Goal: Information Seeking & Learning: Learn about a topic

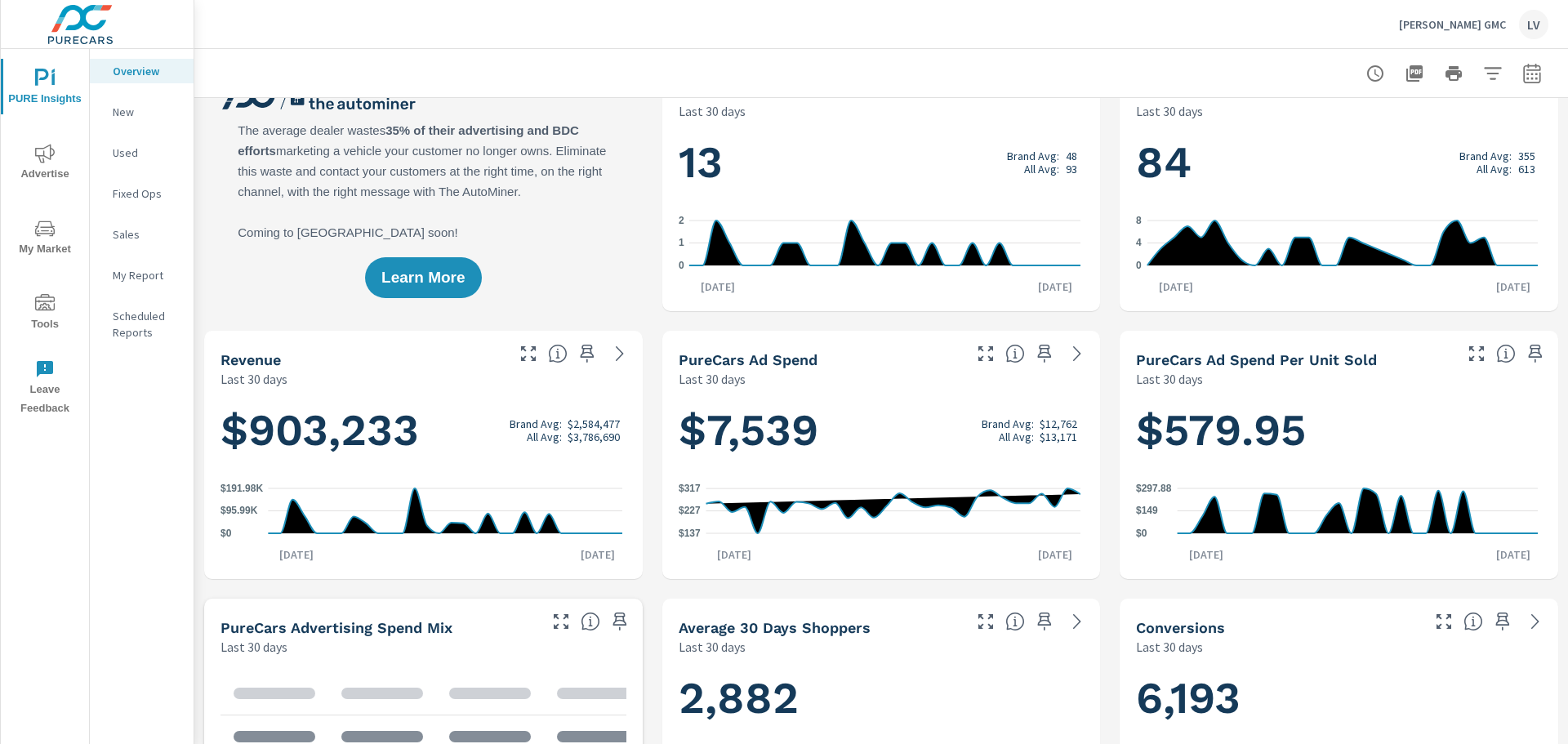
scroll to position [163, 0]
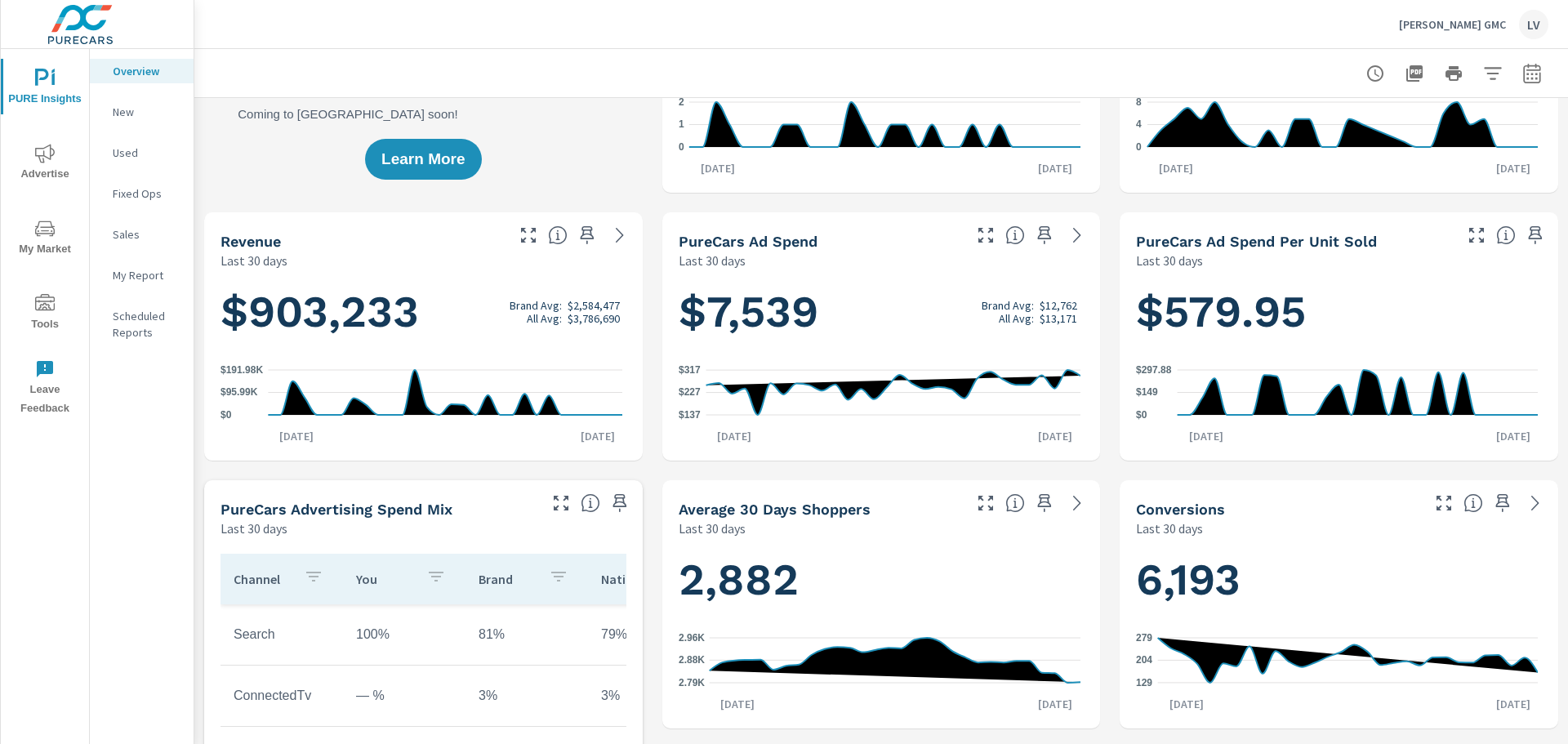
click at [133, 106] on p "New" at bounding box center [146, 112] width 68 height 16
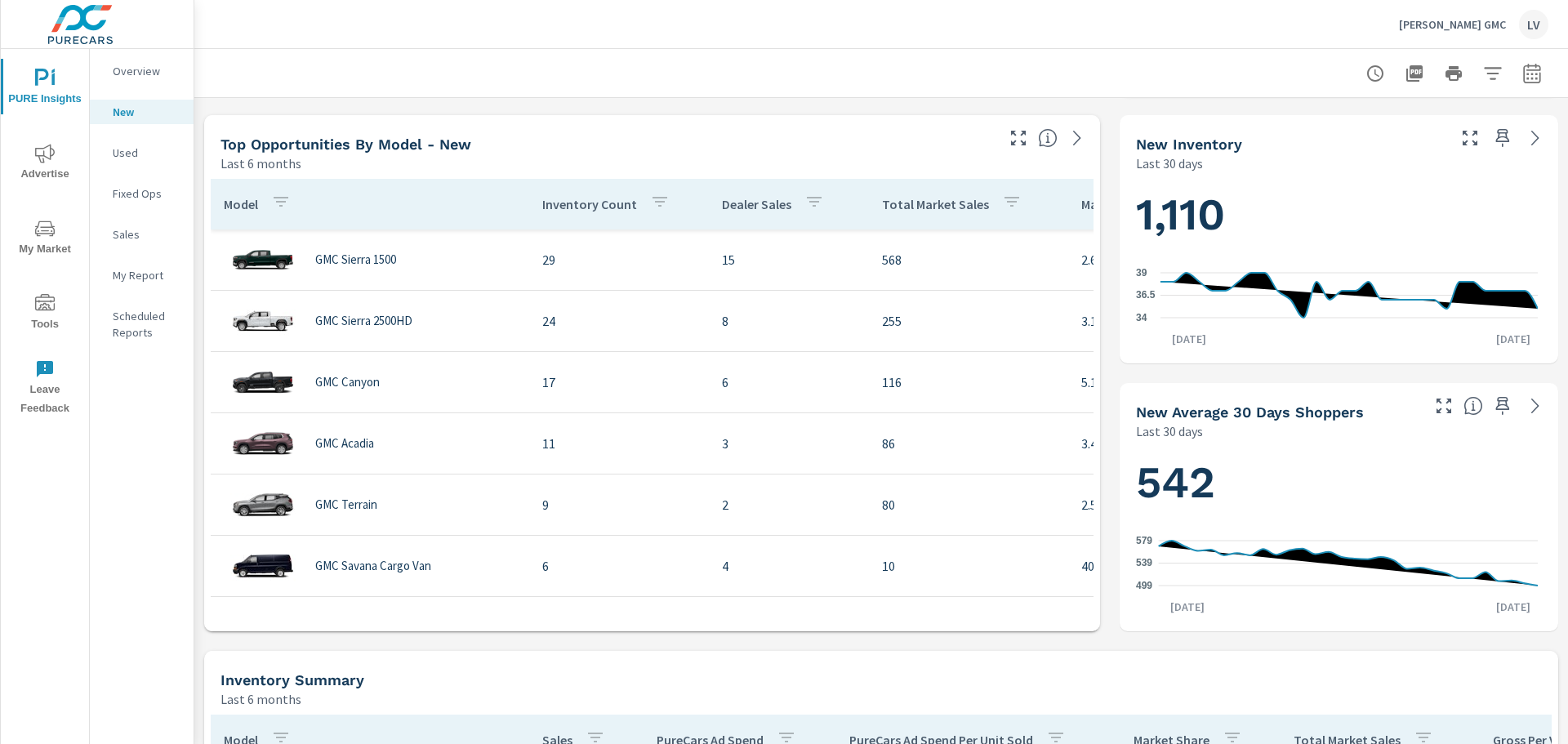
scroll to position [490, 0]
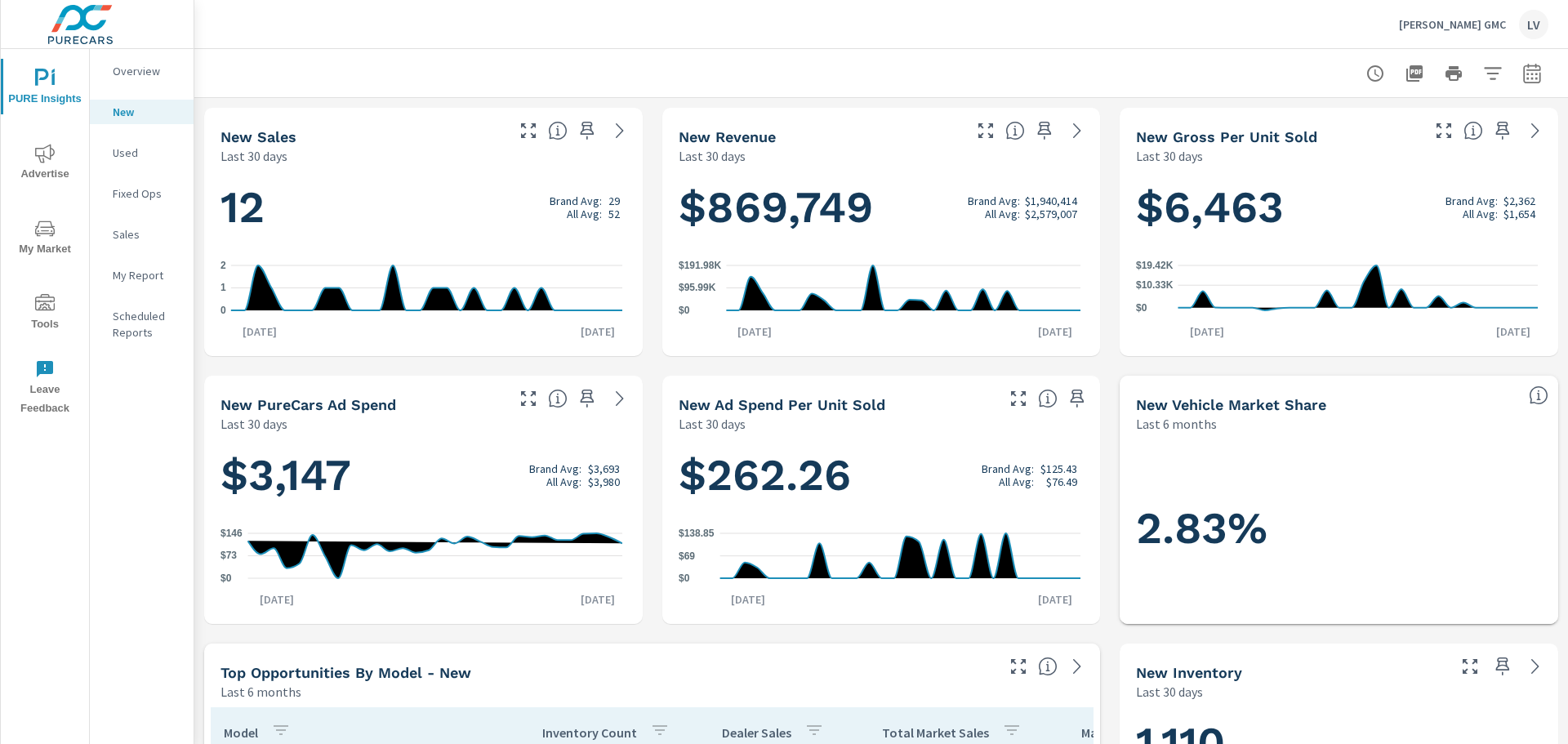
click at [43, 233] on icon "nav menu" at bounding box center [44, 228] width 20 height 16
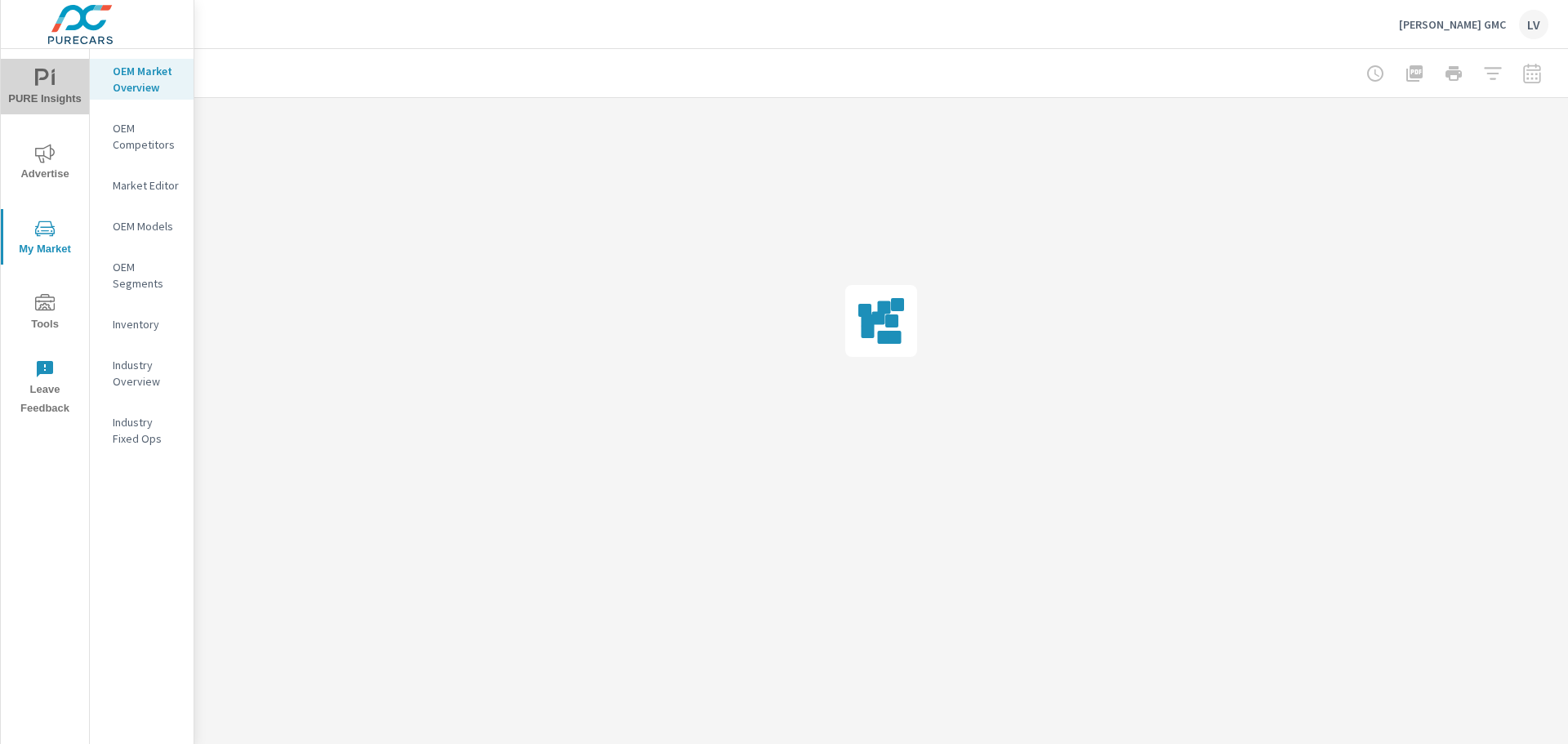
click at [47, 103] on span "PURE Insights" at bounding box center [45, 88] width 79 height 40
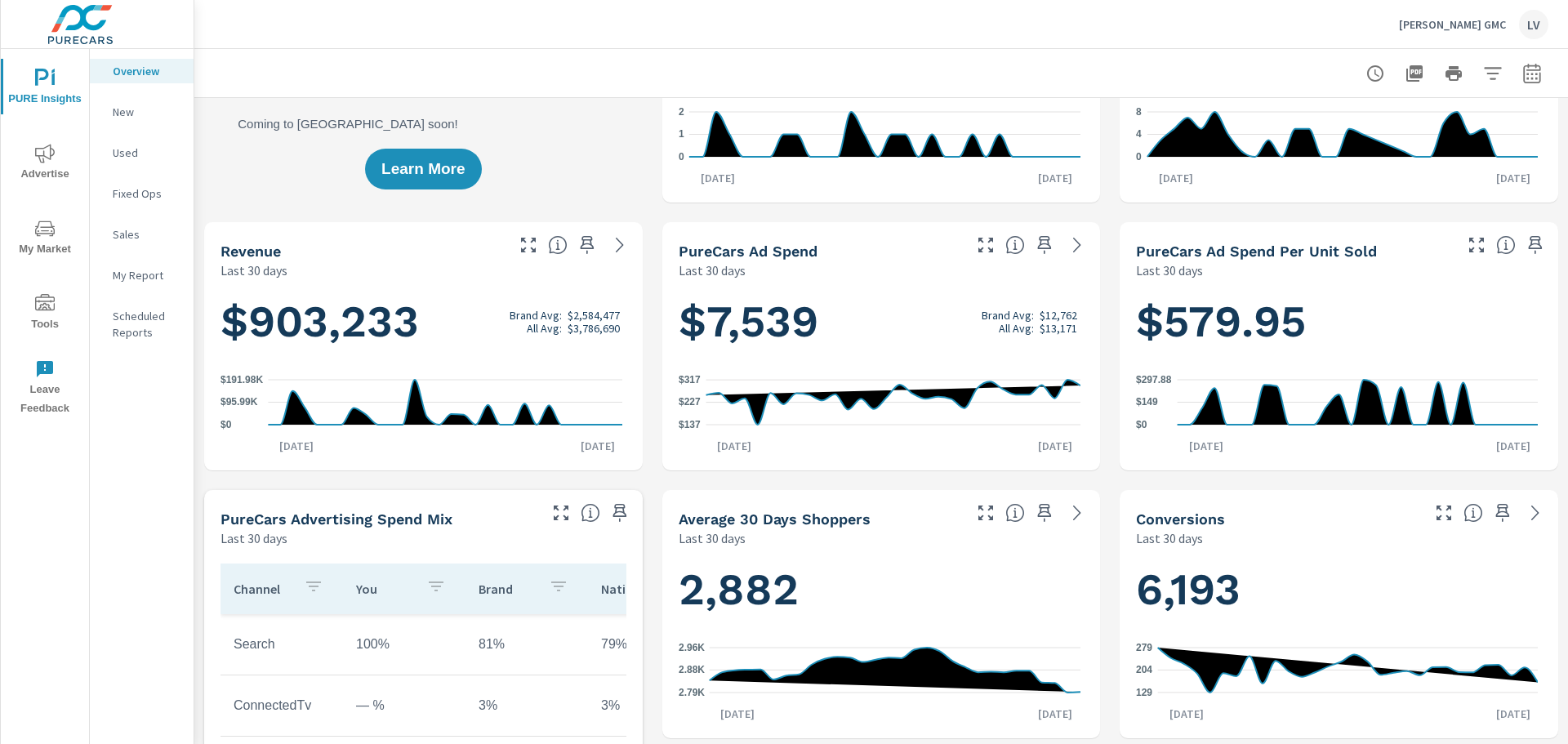
scroll to position [163, 0]
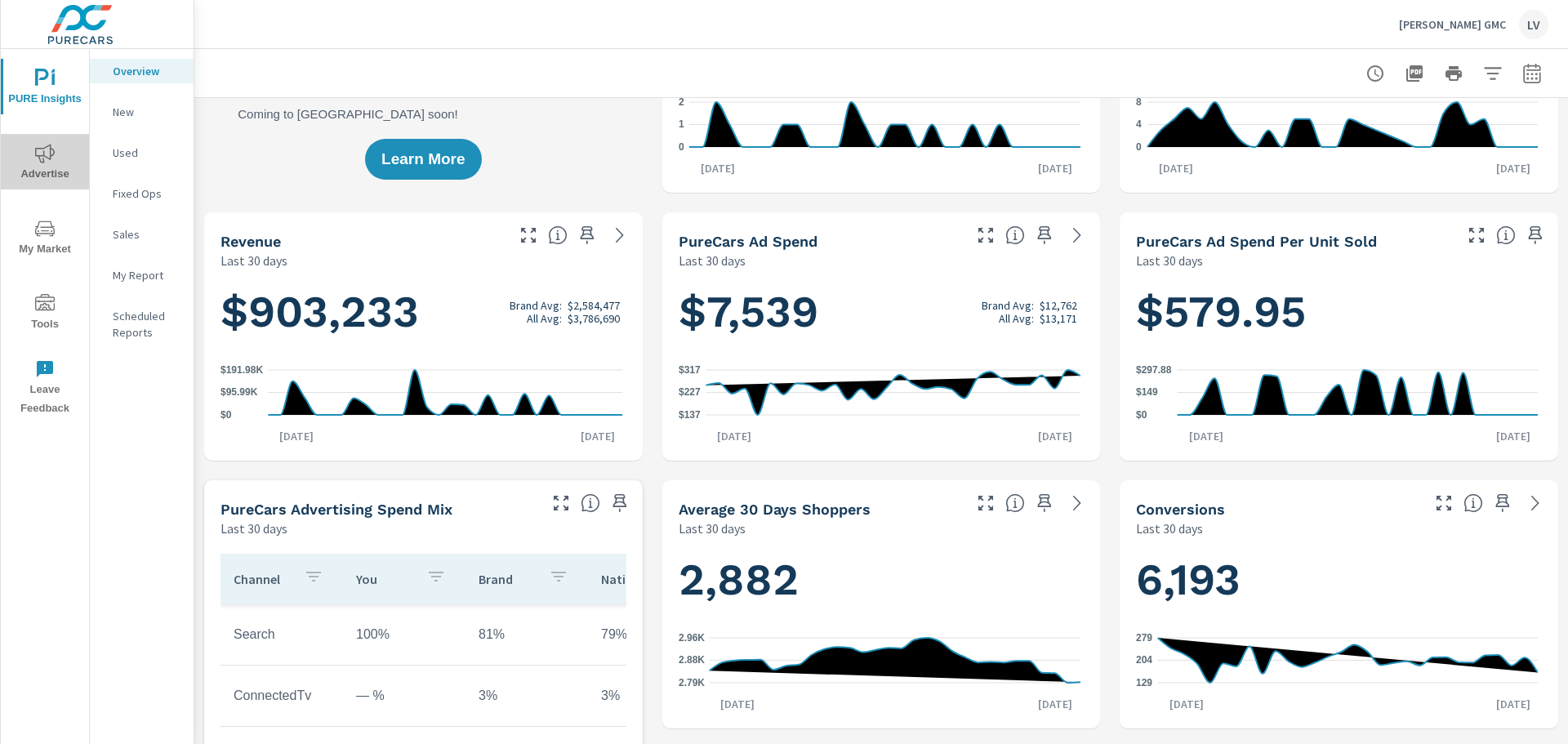
click at [41, 154] on icon "nav menu" at bounding box center [44, 153] width 20 height 20
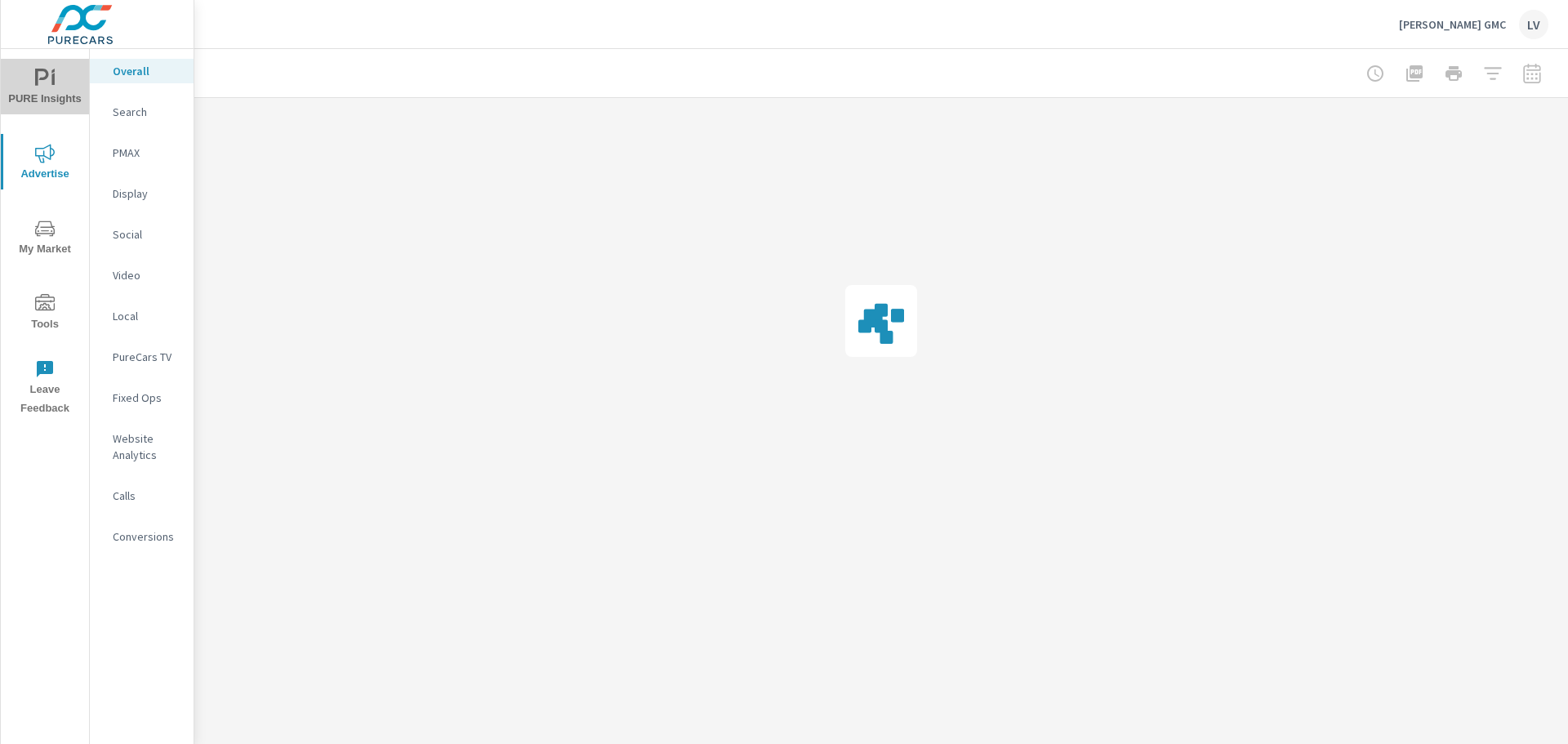
click at [60, 72] on span "PURE Insights" at bounding box center [45, 88] width 79 height 40
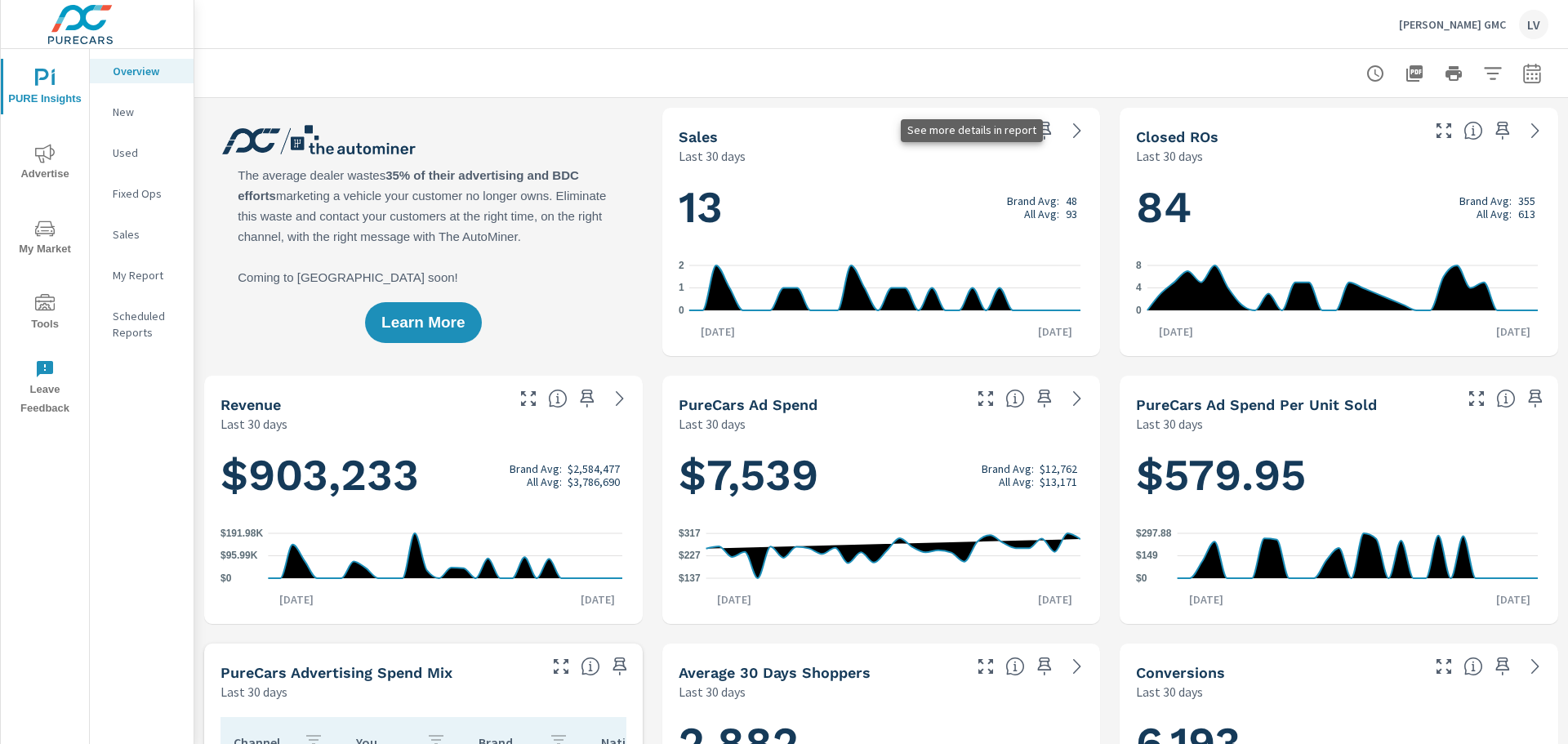
click at [1068, 129] on icon at bounding box center [1076, 130] width 20 height 20
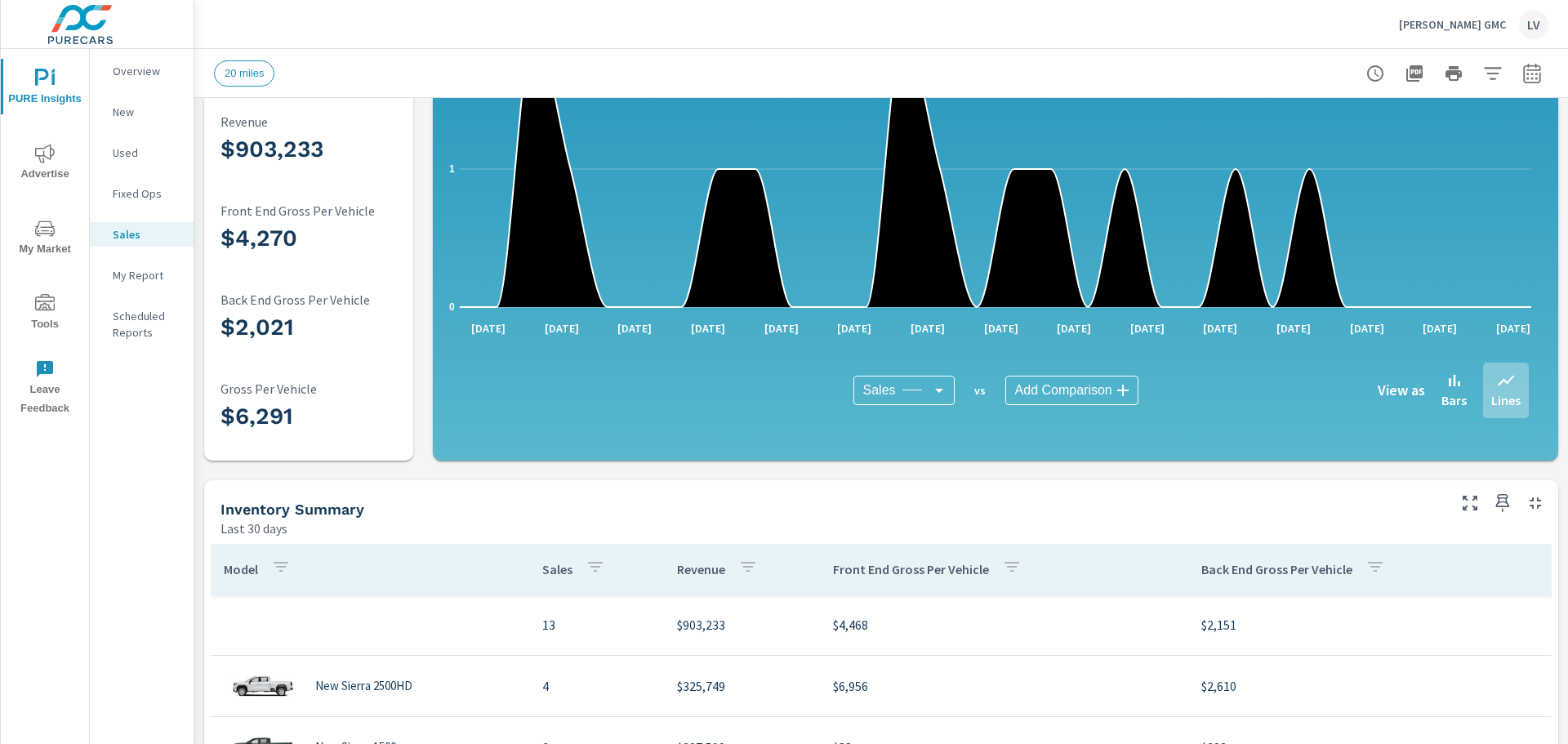
scroll to position [571, 0]
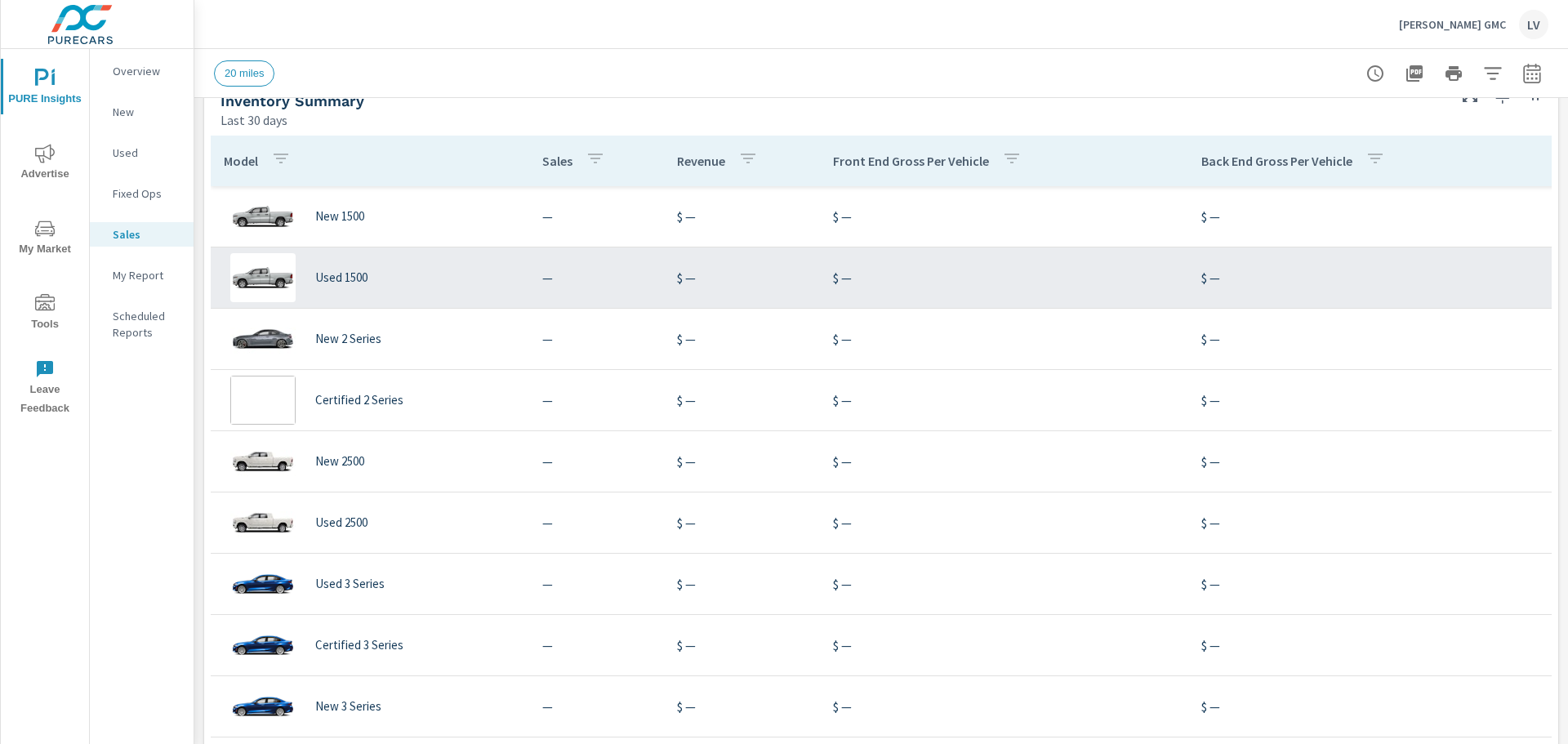
scroll to position [7, 0]
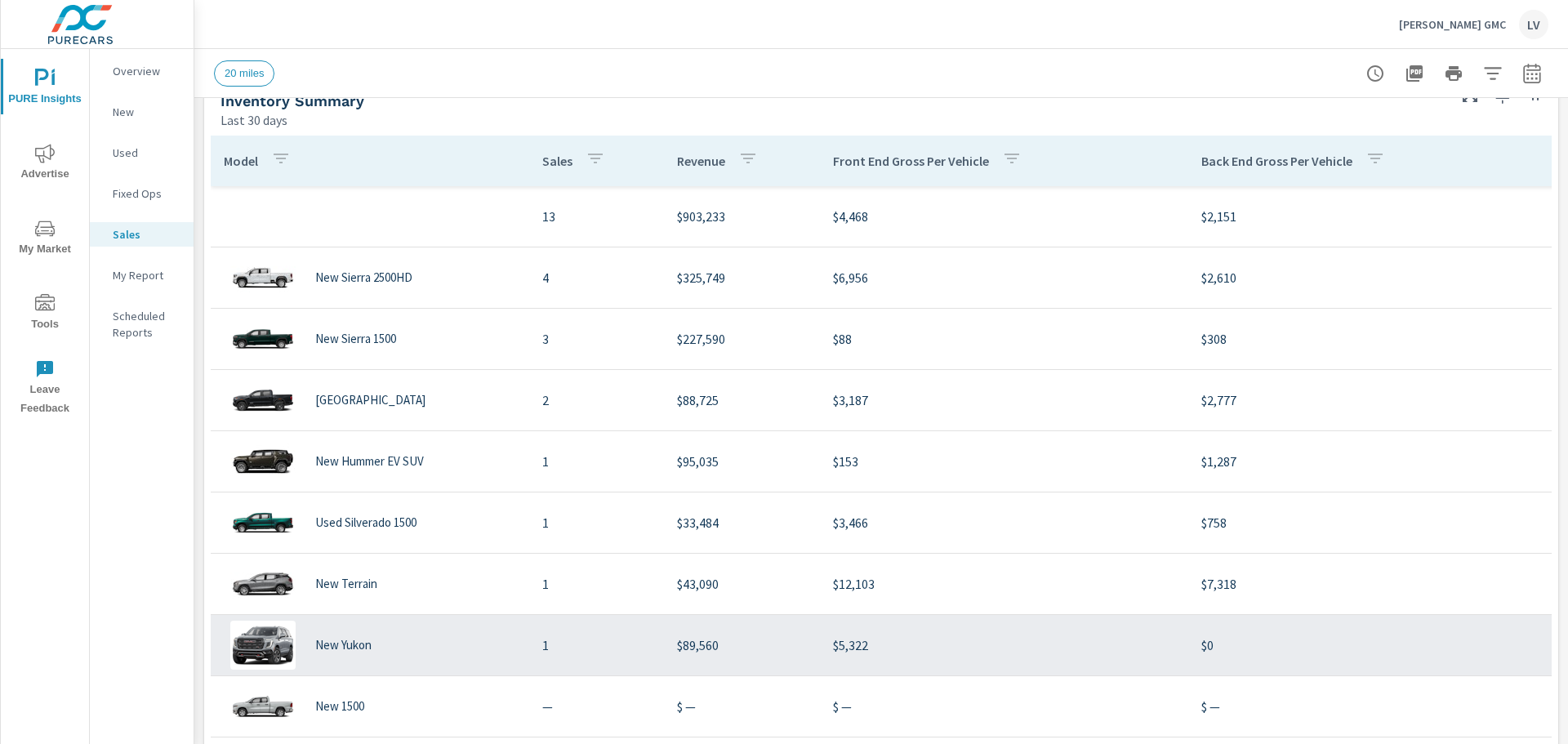
scroll to position [82, 0]
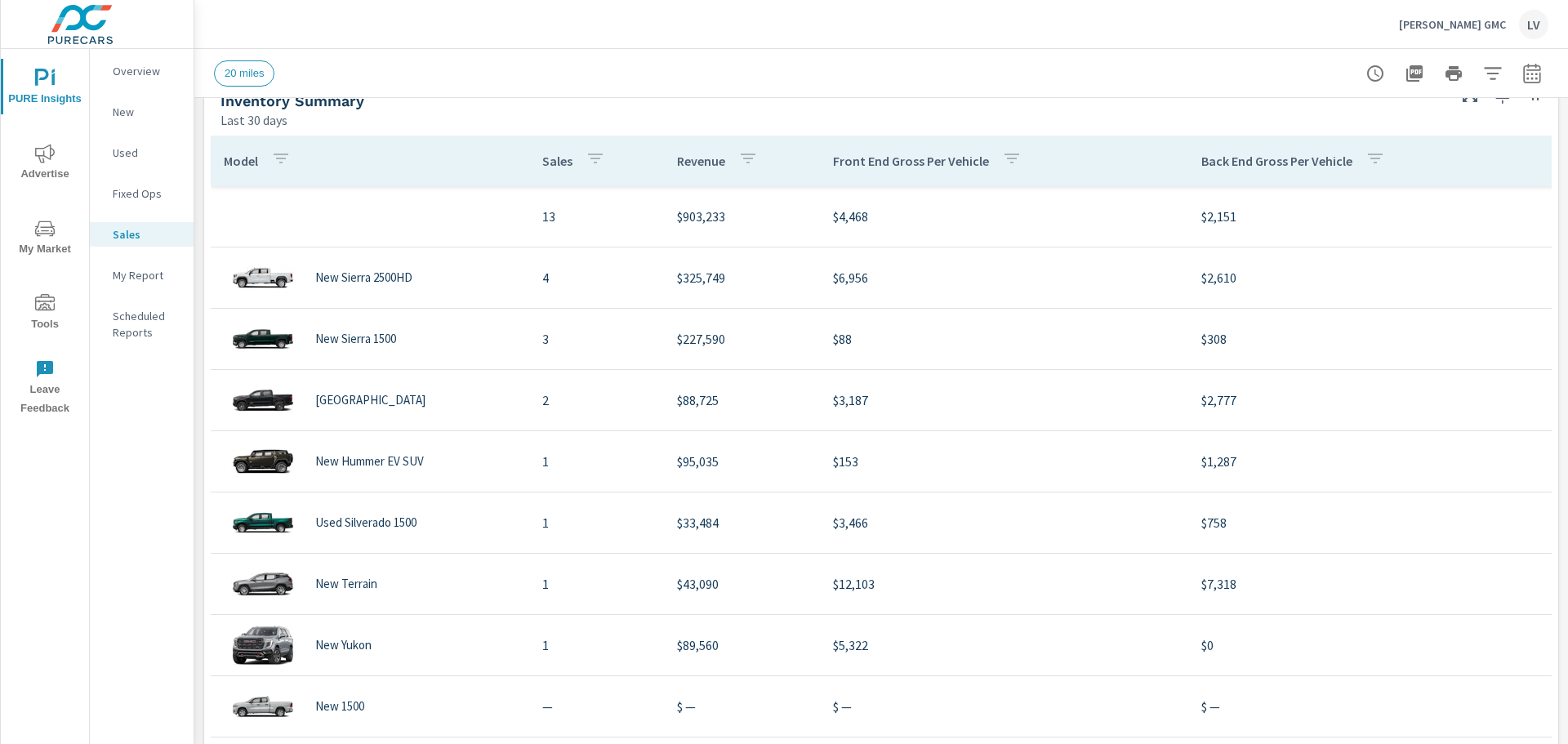
click at [87, 120] on div "PURE Insights Advertise My Market Tools Leave Feedback" at bounding box center [45, 236] width 88 height 375
drag, startPoint x: 135, startPoint y: 116, endPoint x: 127, endPoint y: 117, distance: 8.1
click at [127, 117] on p "New" at bounding box center [146, 112] width 68 height 16
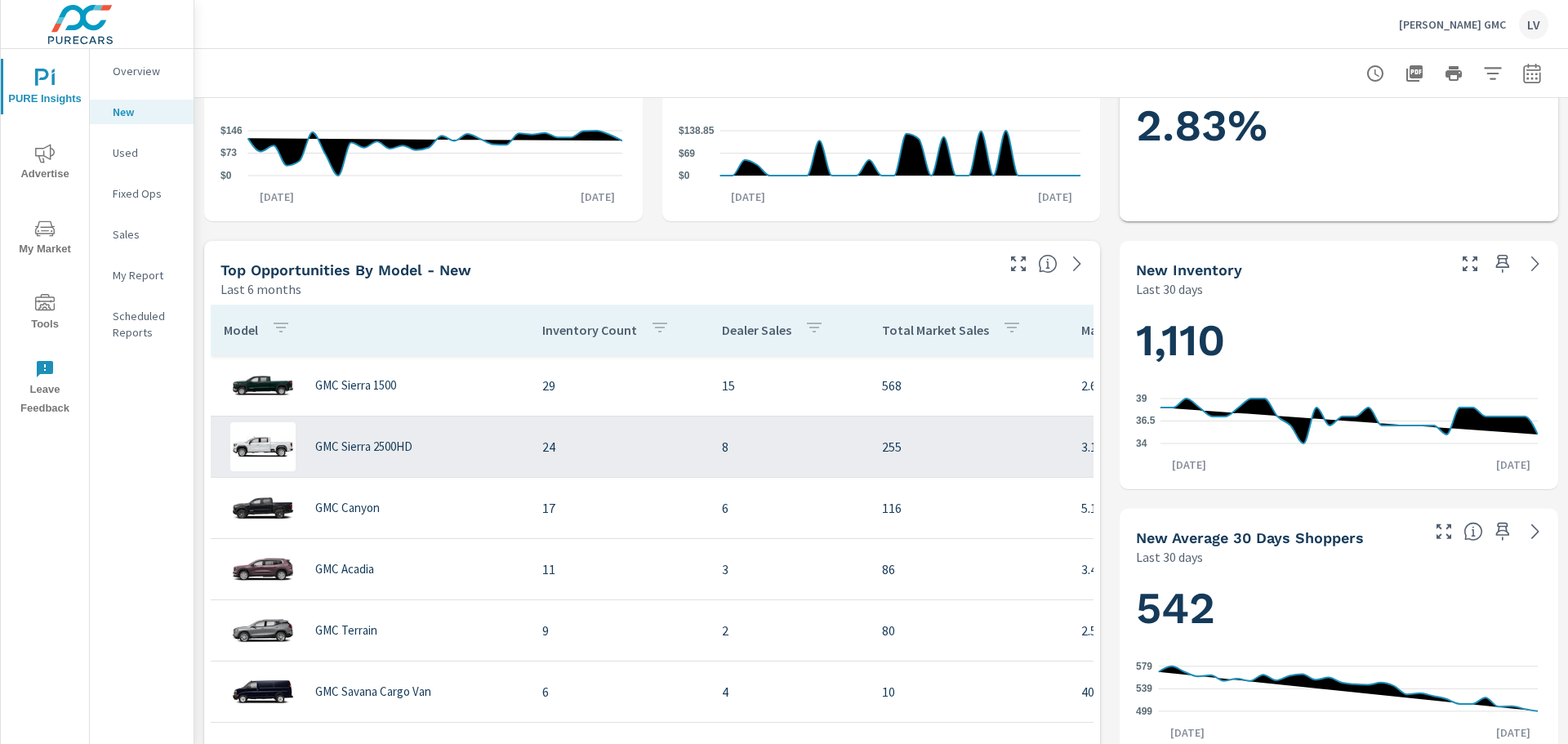
scroll to position [490, 0]
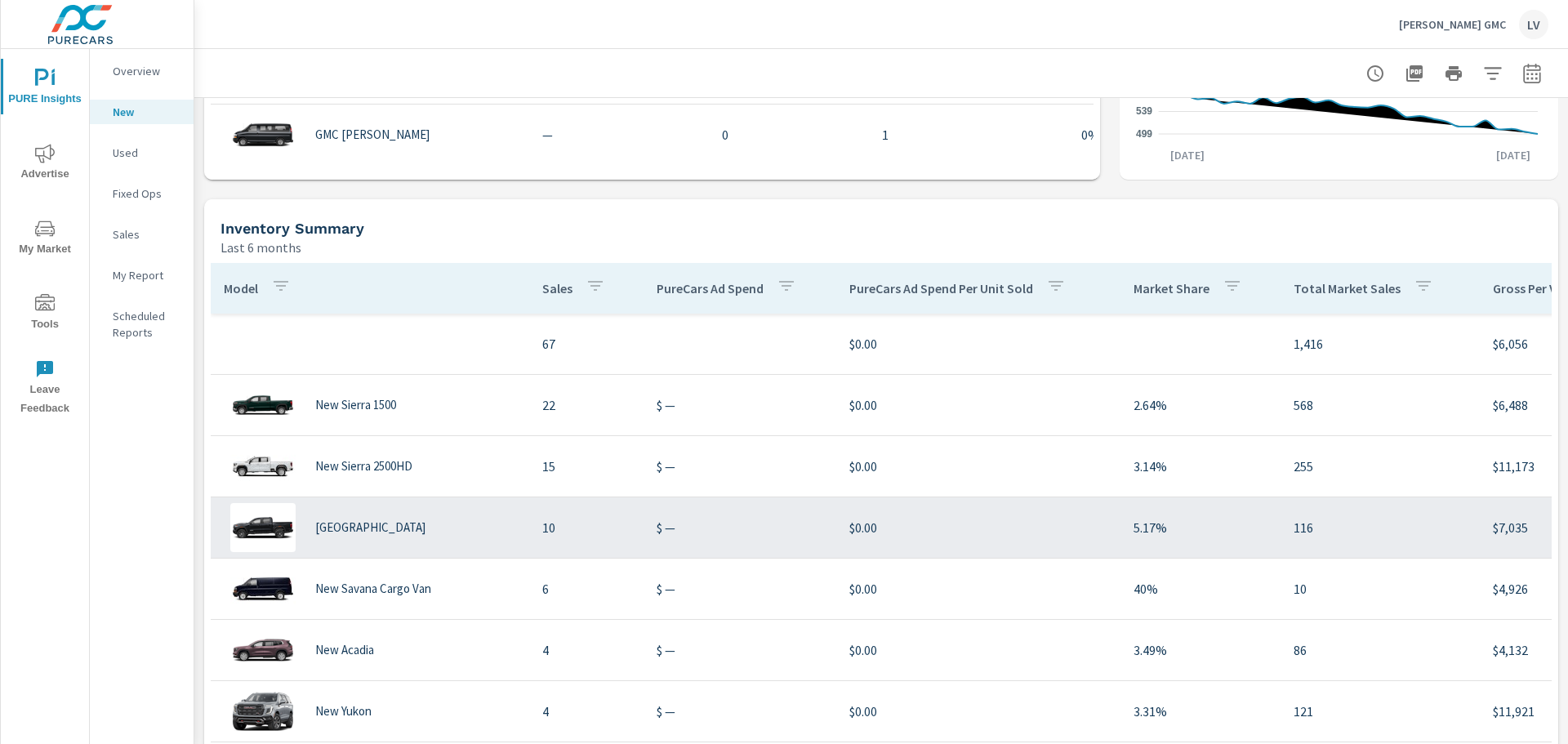
scroll to position [55, 0]
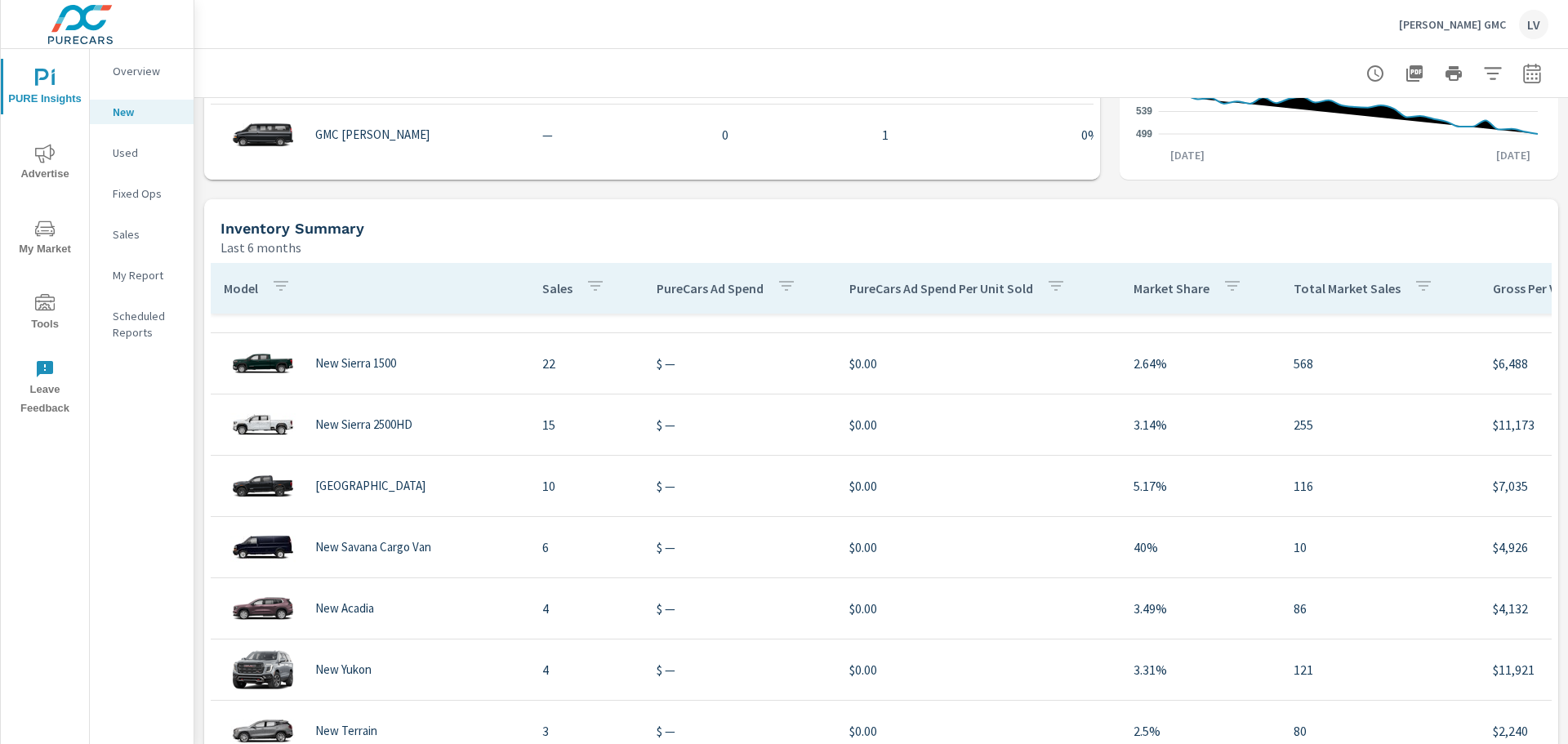
click at [47, 310] on icon "nav menu" at bounding box center [44, 301] width 20 height 16
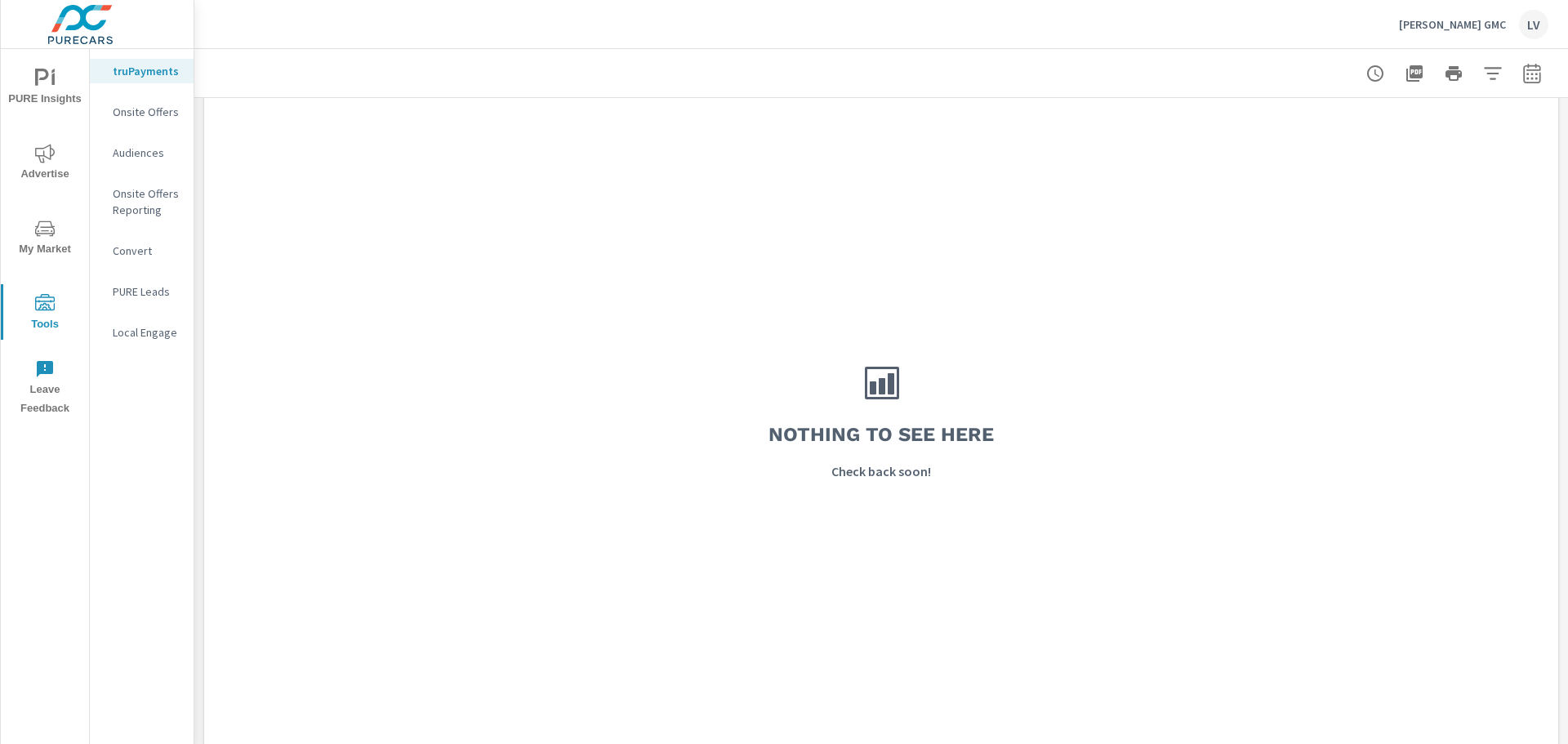
scroll to position [1362, 0]
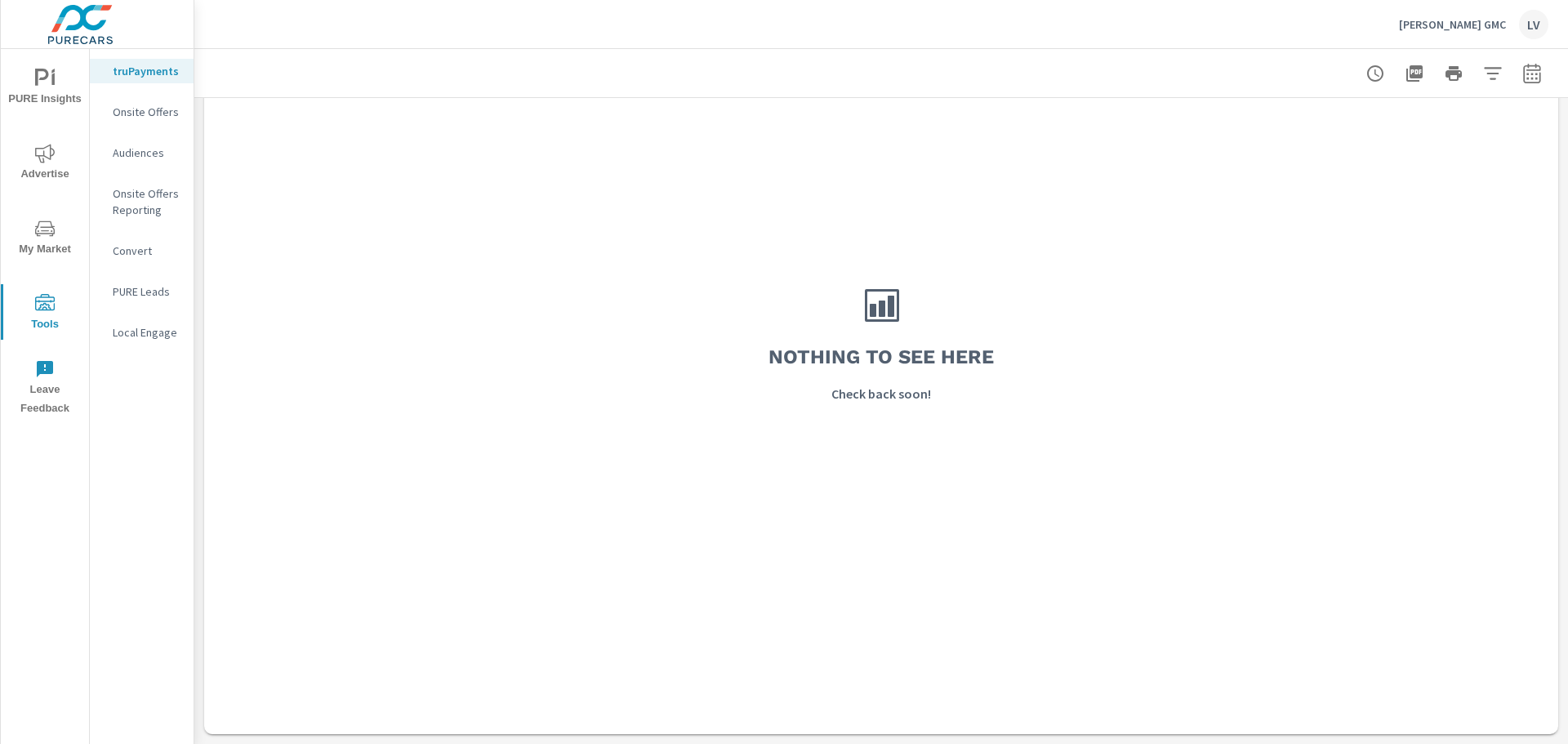
click at [129, 243] on p "Convert" at bounding box center [146, 250] width 68 height 16
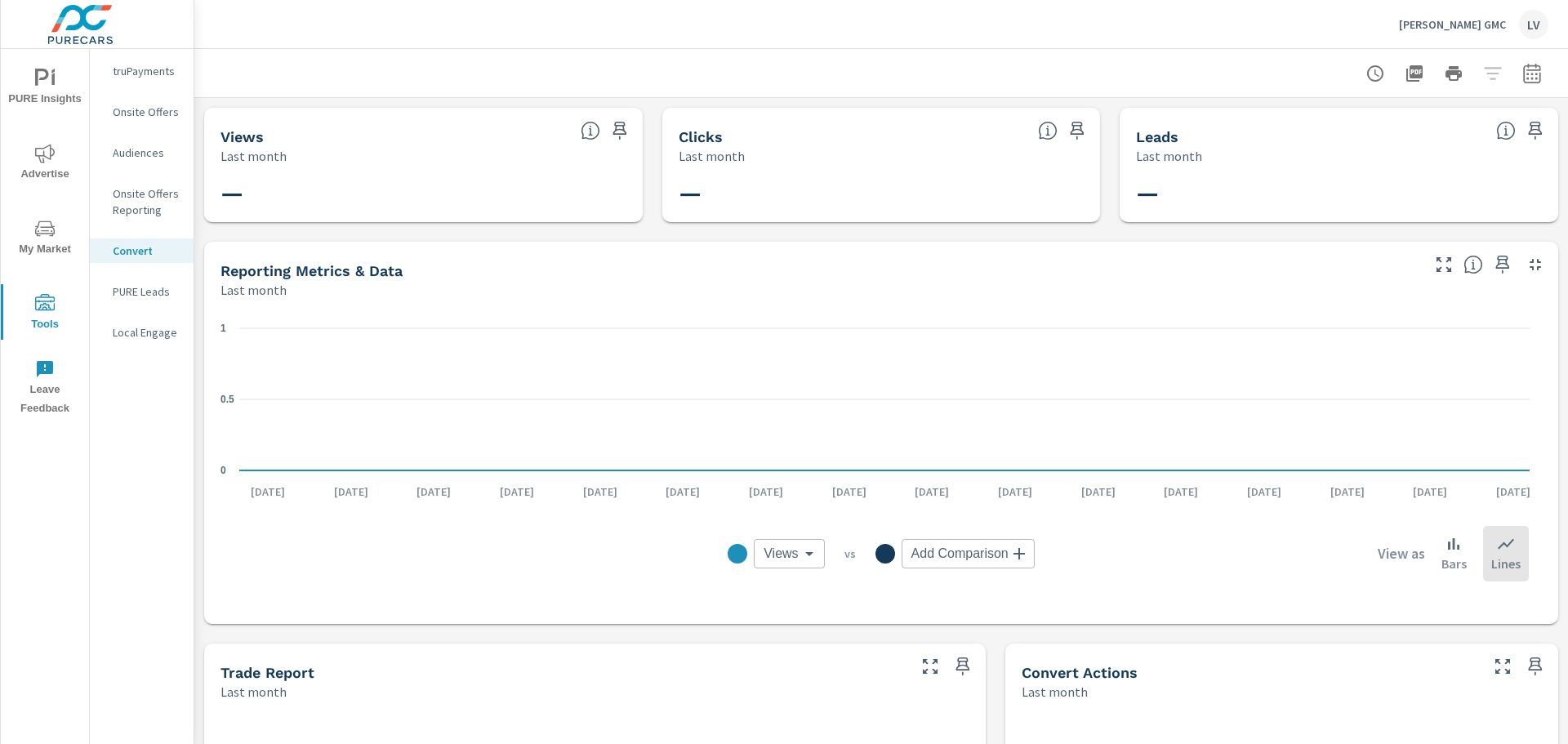
click at [149, 152] on p "Audiences" at bounding box center [146, 152] width 68 height 16
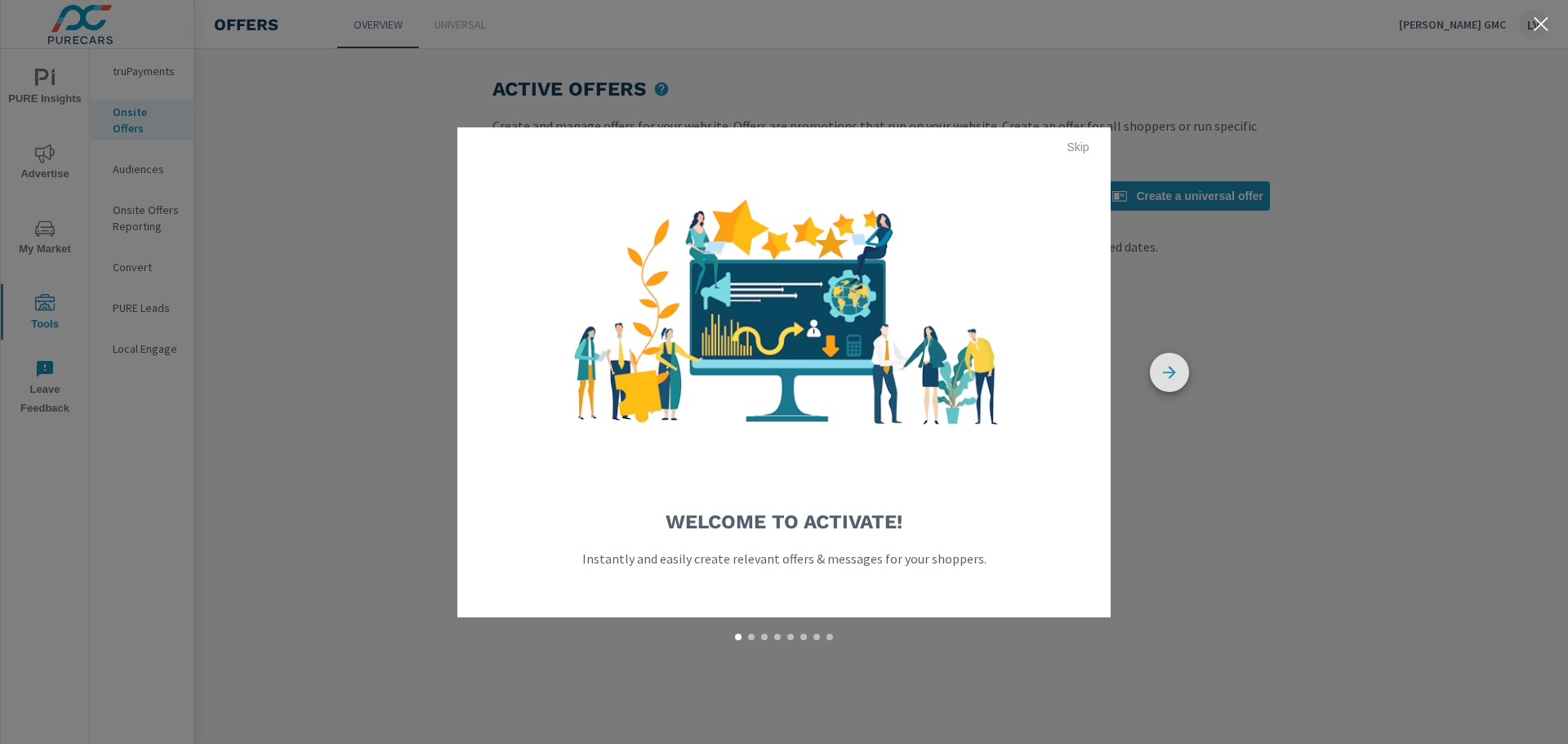
click at [1184, 374] on icon "button" at bounding box center [1169, 372] width 39 height 39
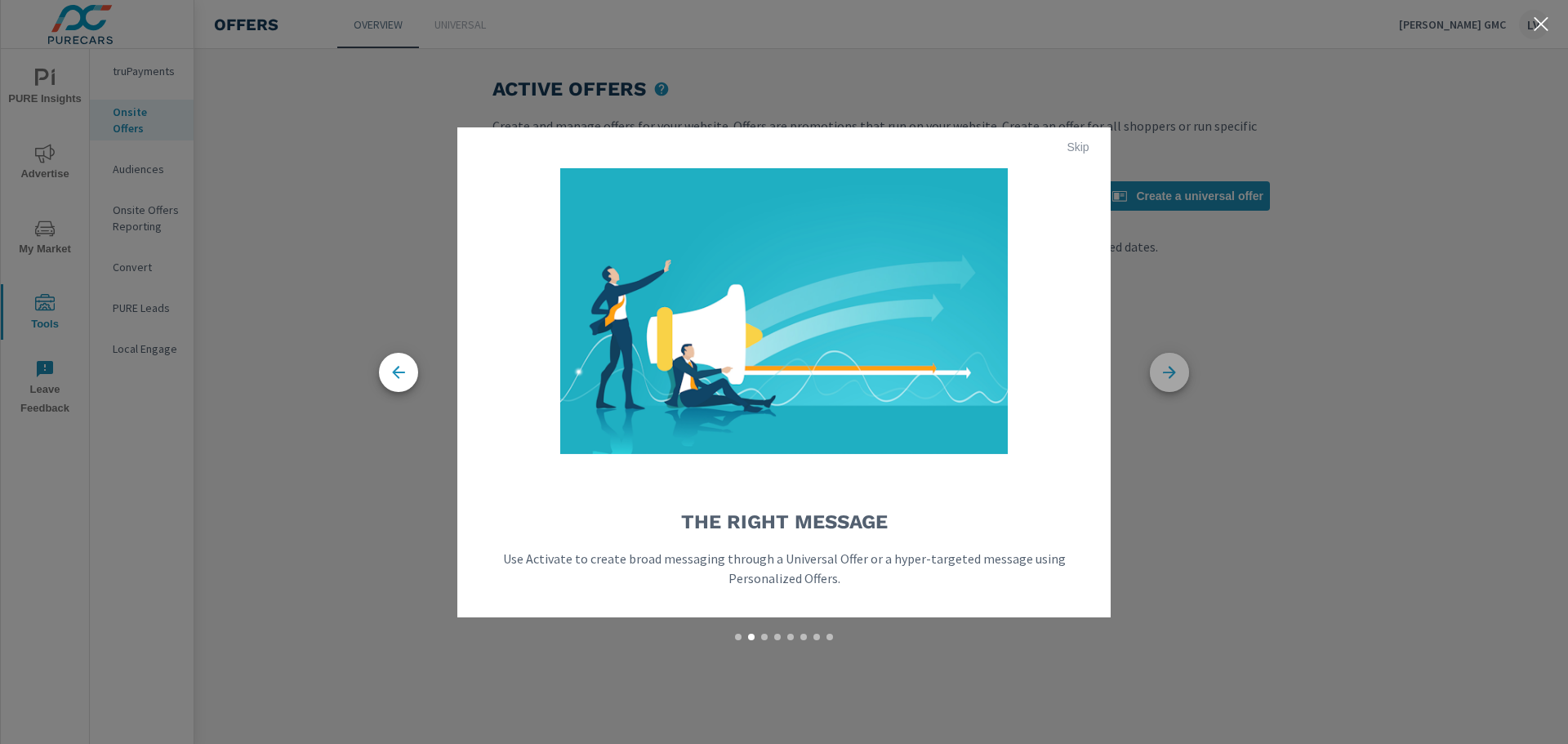
click at [1180, 373] on icon "button" at bounding box center [1169, 372] width 39 height 39
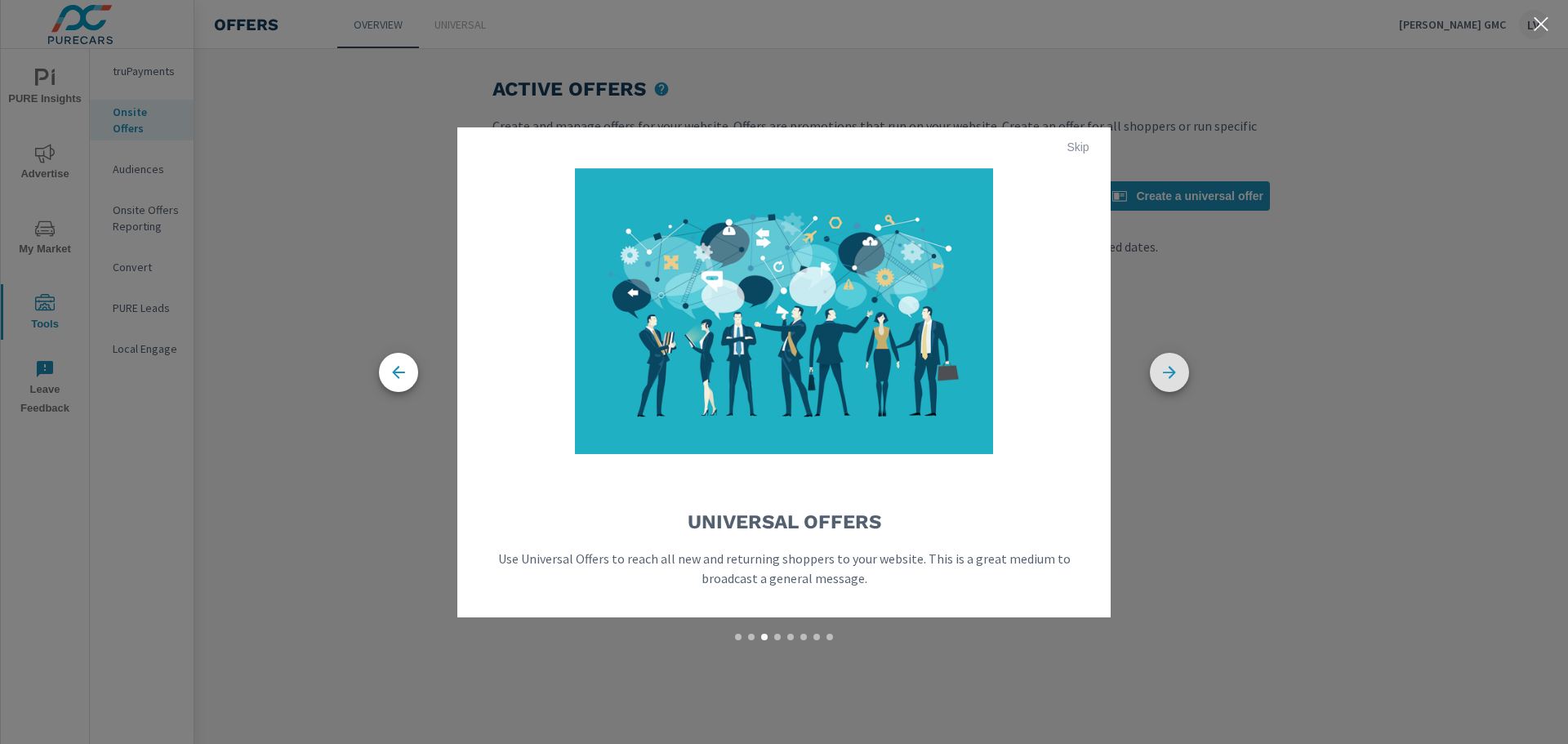
click at [1180, 373] on icon "button" at bounding box center [1169, 372] width 39 height 39
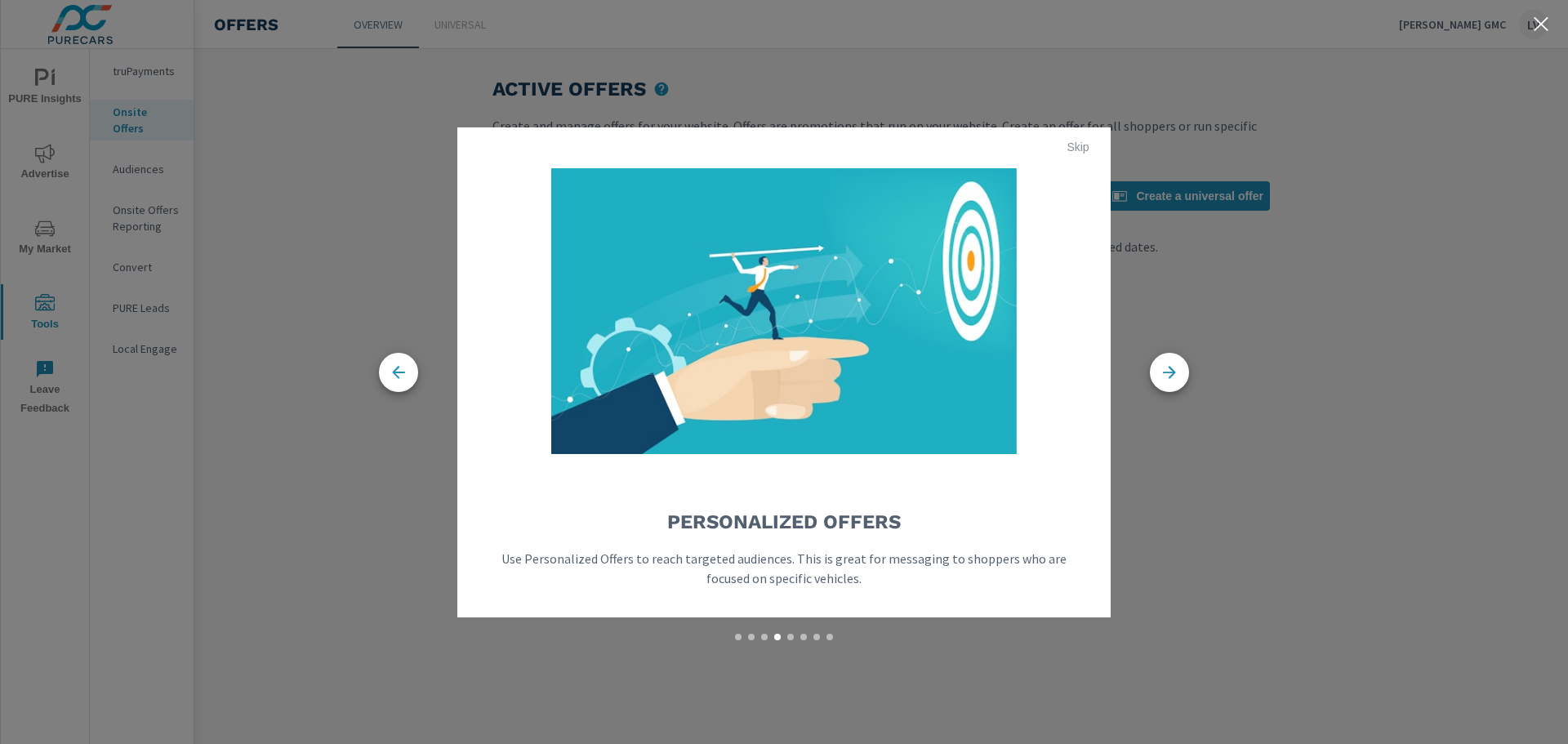
click at [1079, 144] on span "Skip" at bounding box center [1078, 147] width 39 height 15
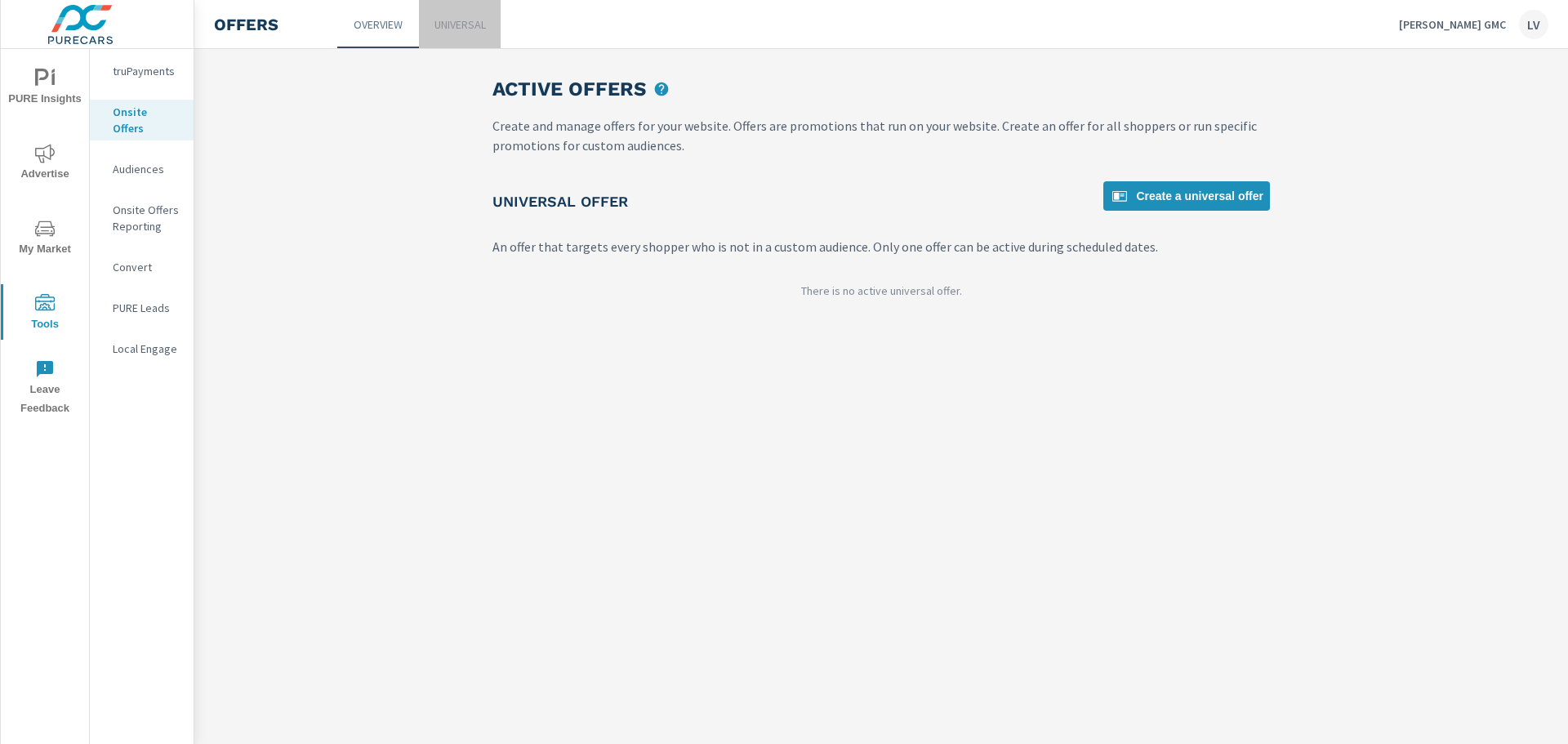
click at [457, 16] on p "Universal" at bounding box center [460, 23] width 52 height 16
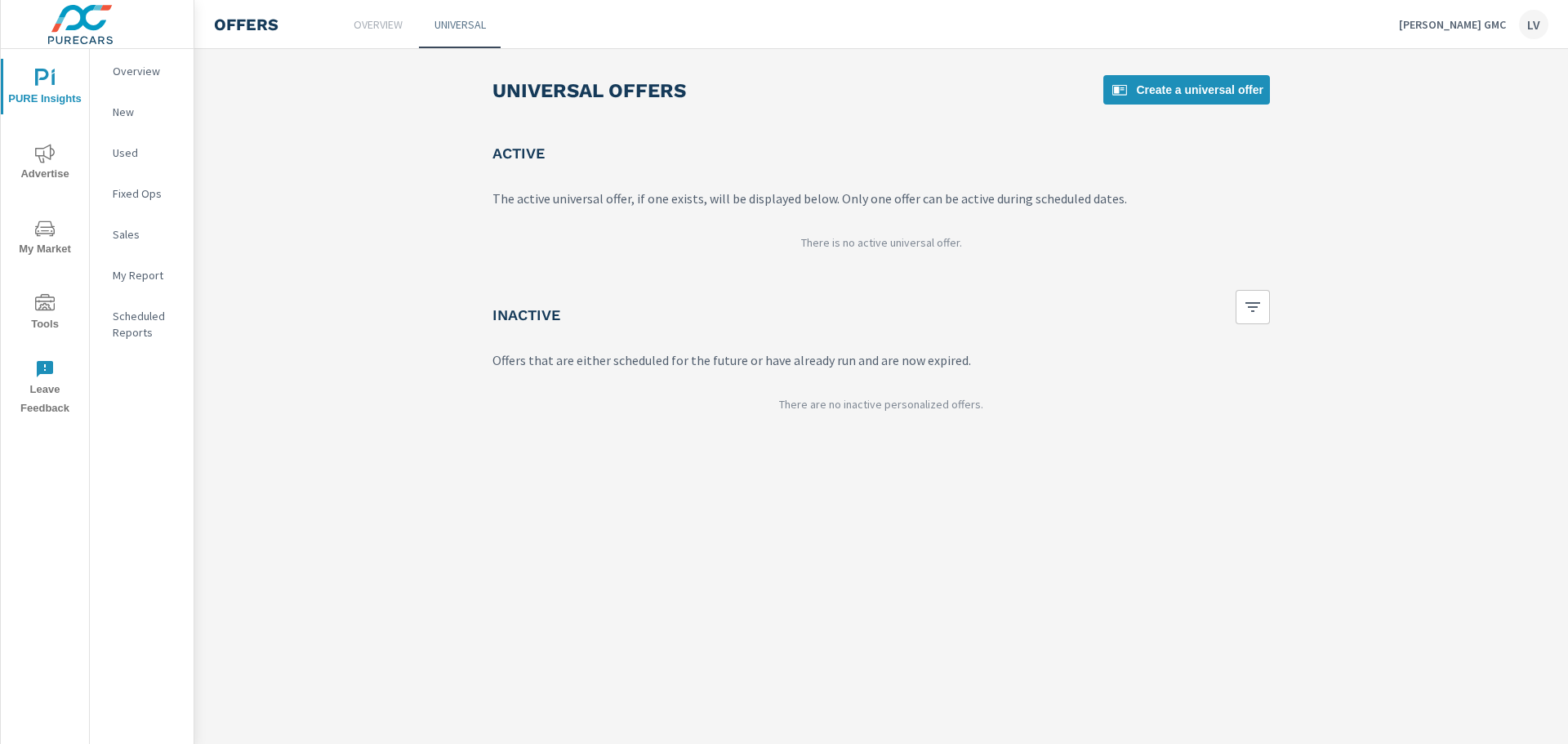
click at [404, 48] on header "Offers Overview Universal [PERSON_NAME] GMC LV" at bounding box center [881, 24] width 1374 height 49
click at [131, 110] on p "New" at bounding box center [146, 112] width 68 height 16
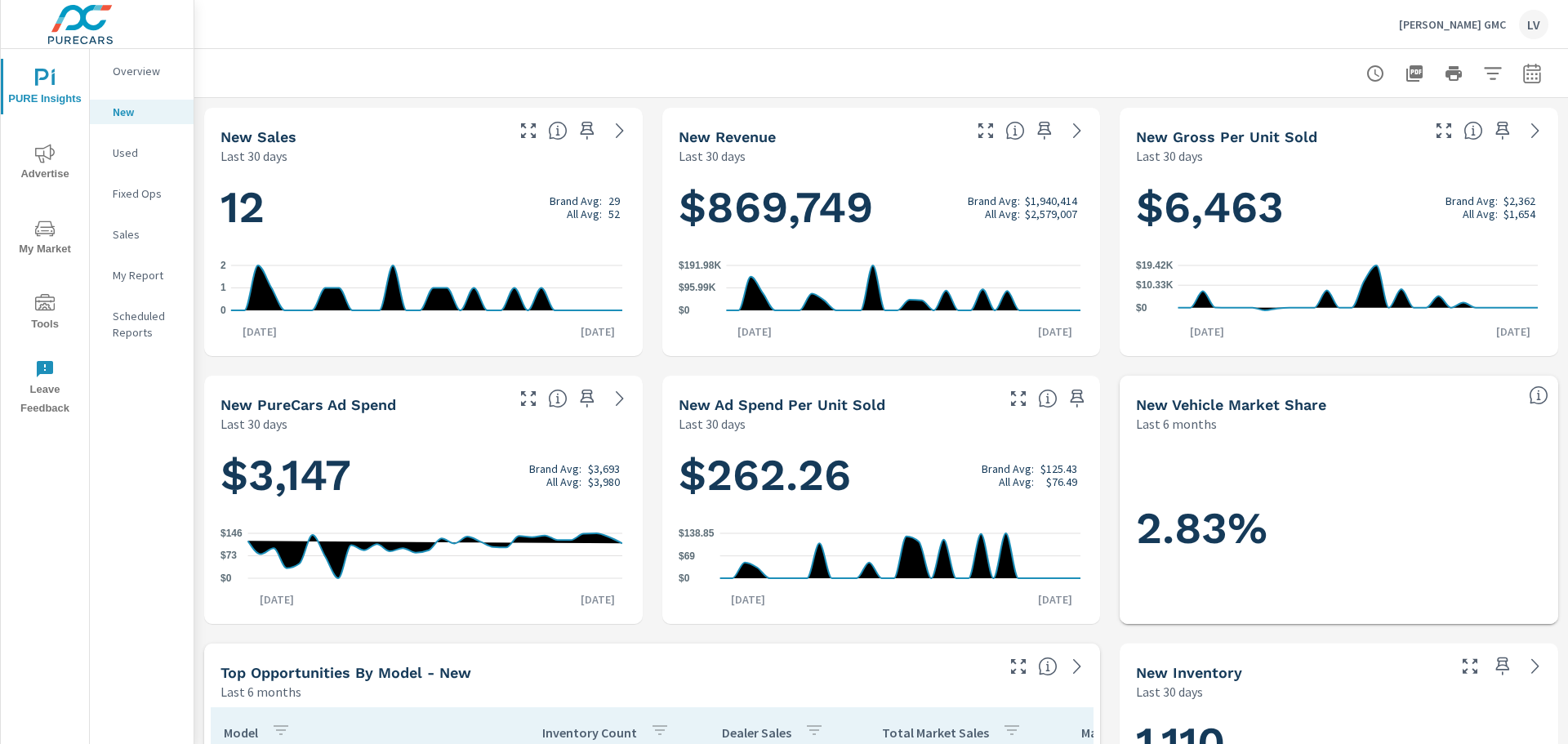
scroll to position [571, 0]
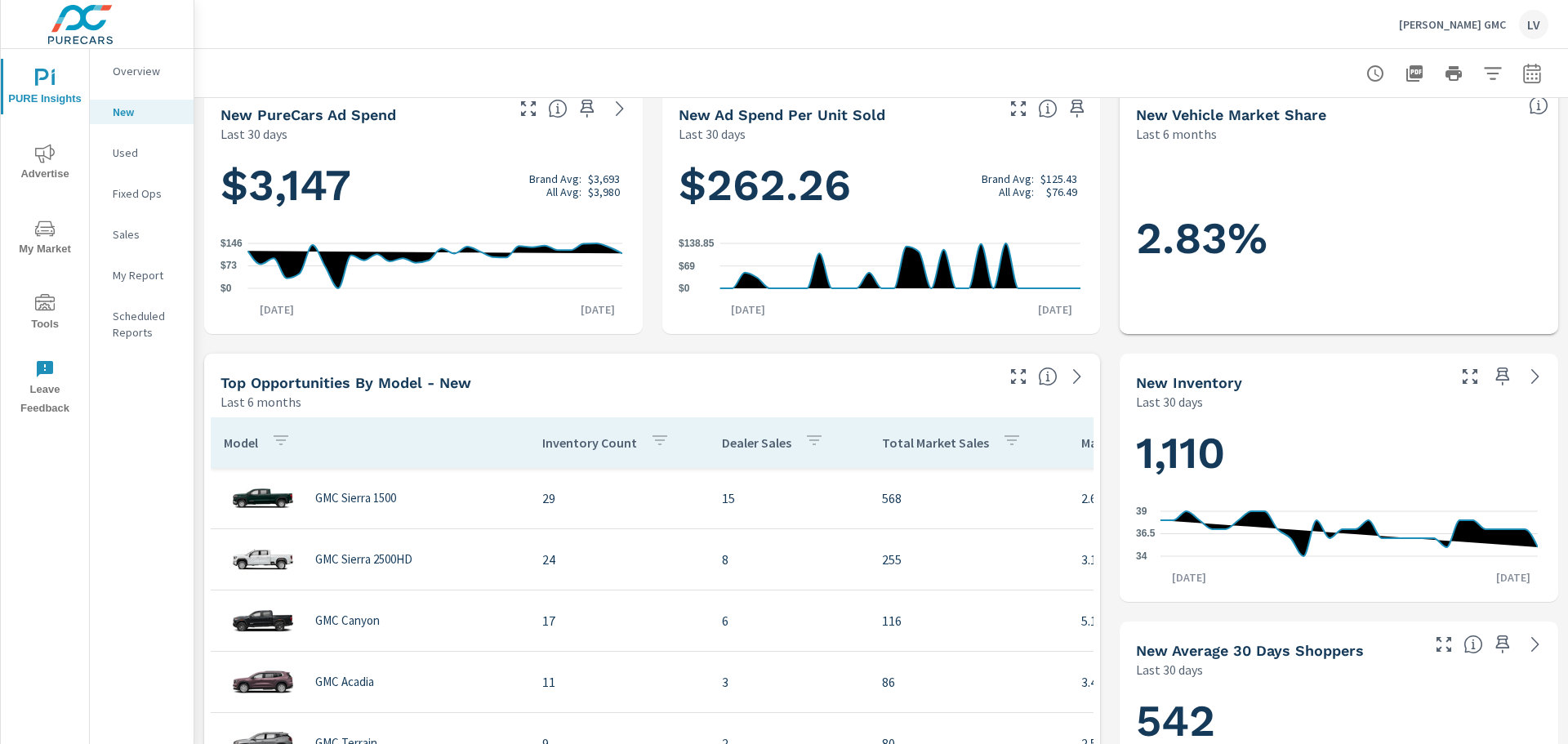
scroll to position [249, 0]
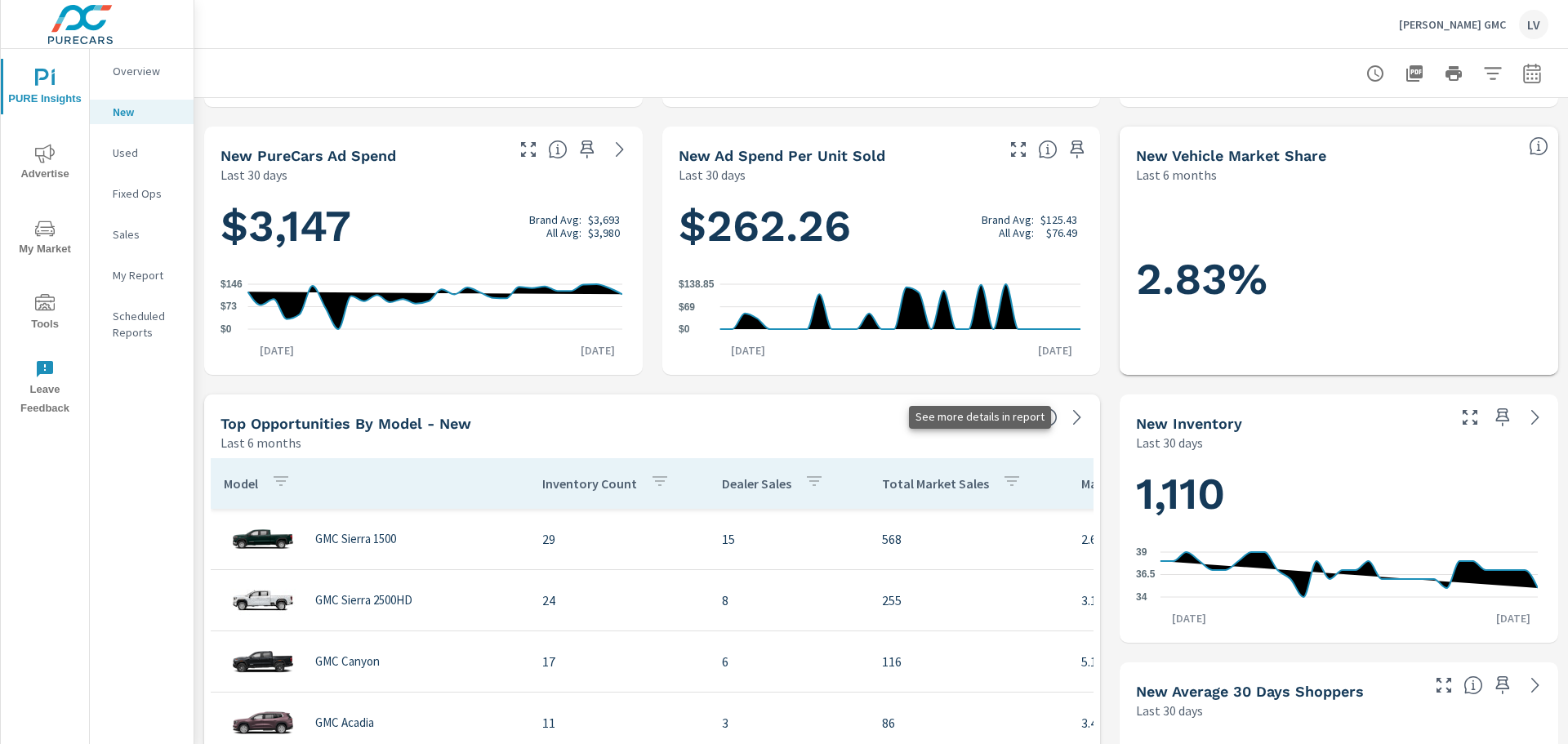
click at [1067, 413] on icon at bounding box center [1076, 417] width 20 height 20
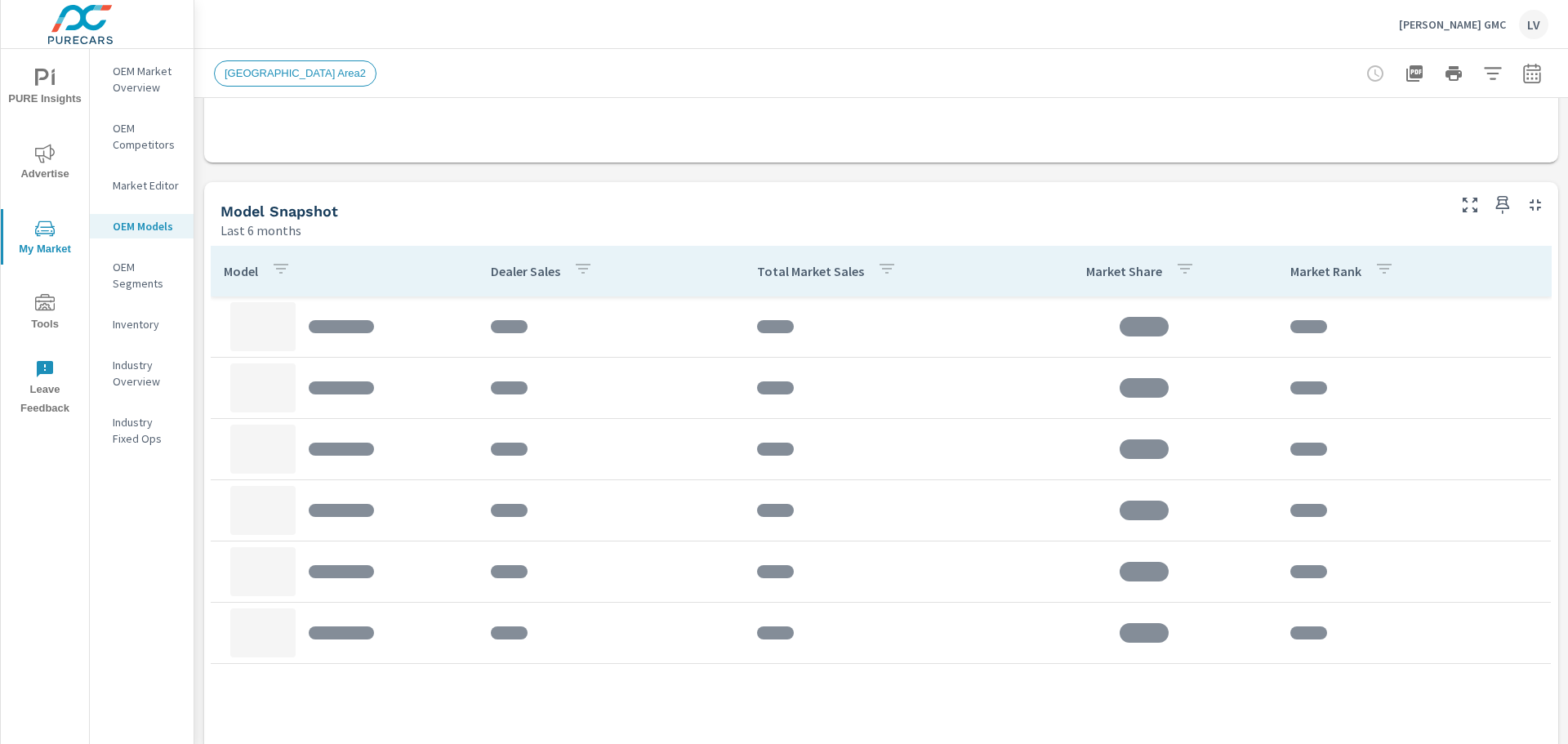
scroll to position [735, 0]
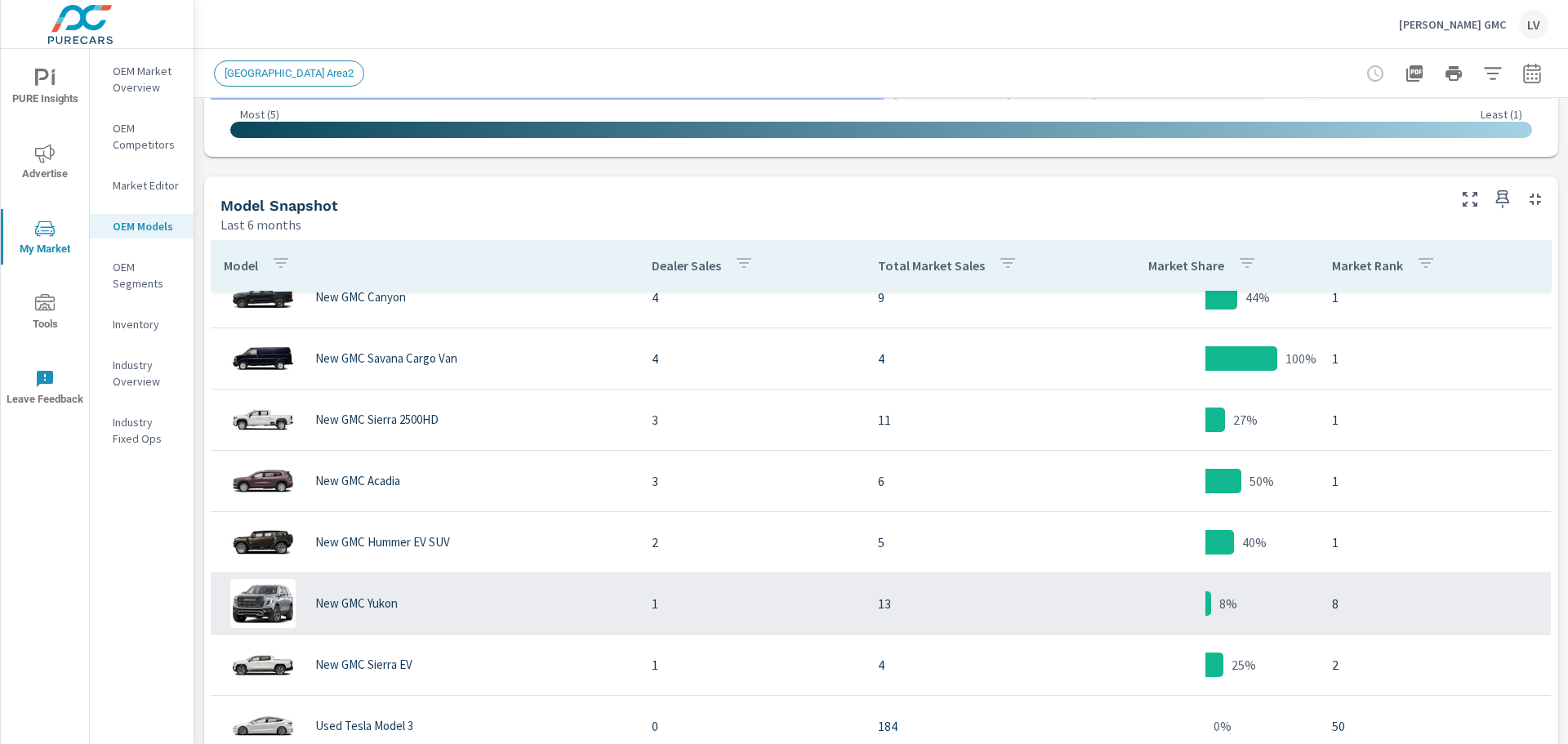
scroll to position [326, 0]
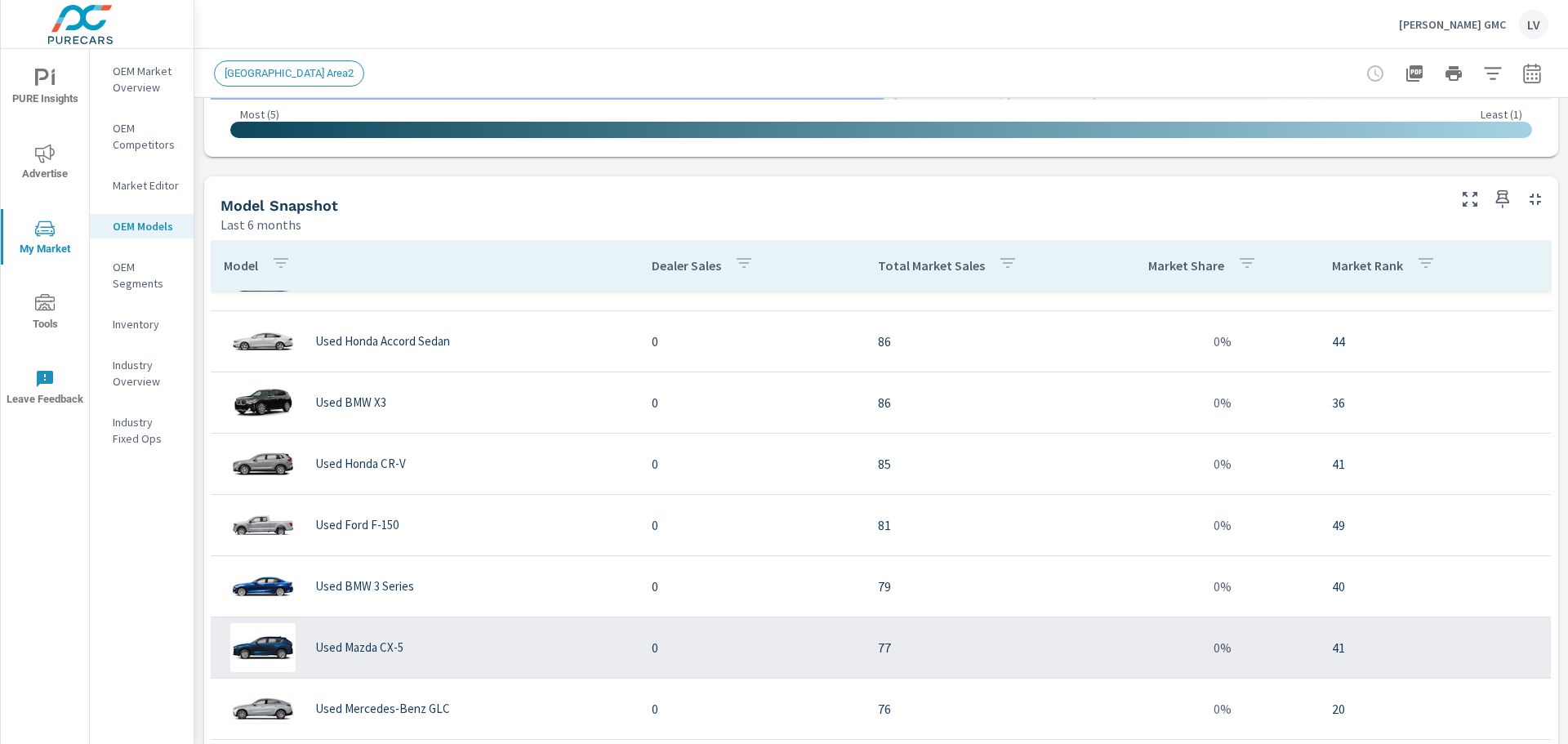
scroll to position [816, 0]
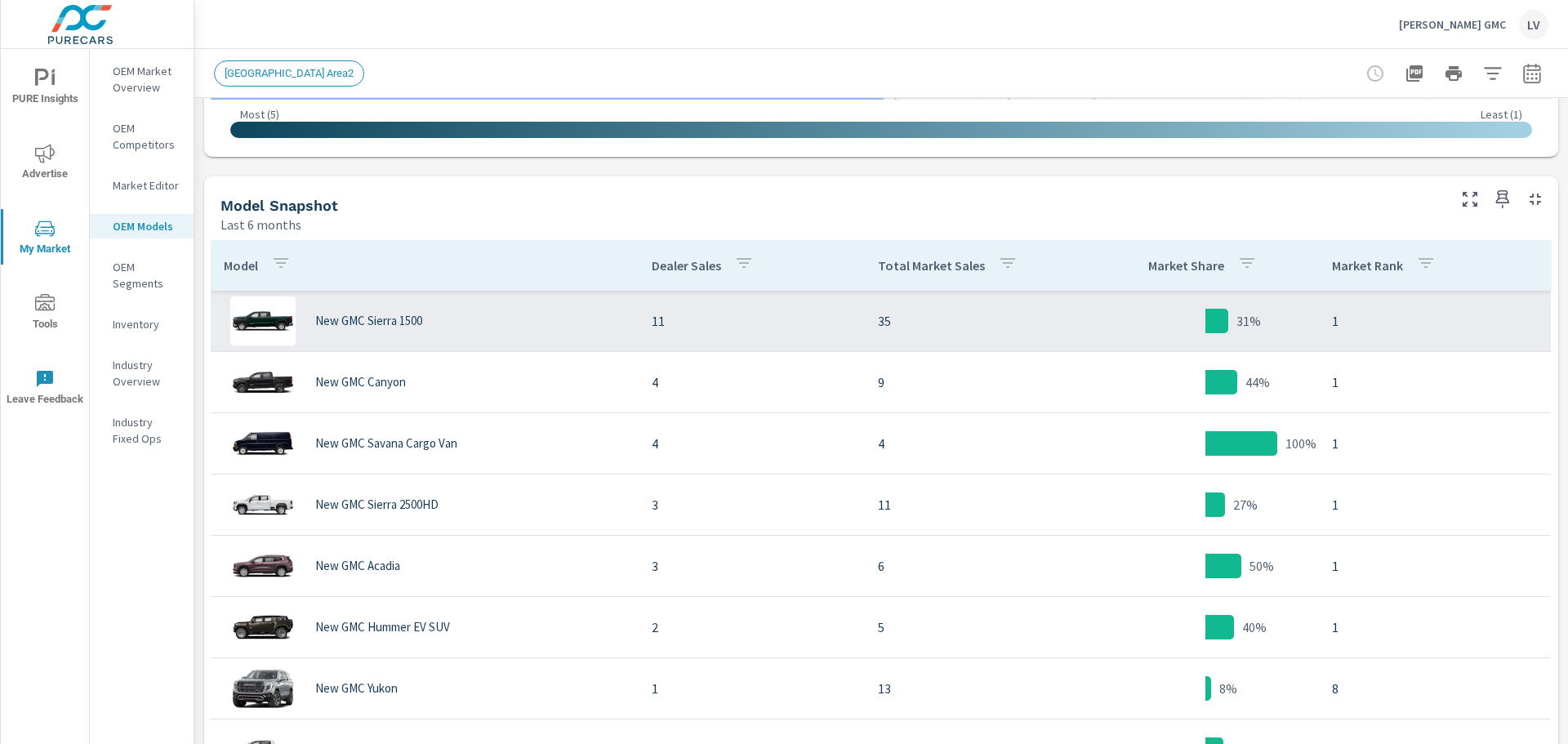
click at [808, 327] on p "11" at bounding box center [752, 321] width 201 height 20
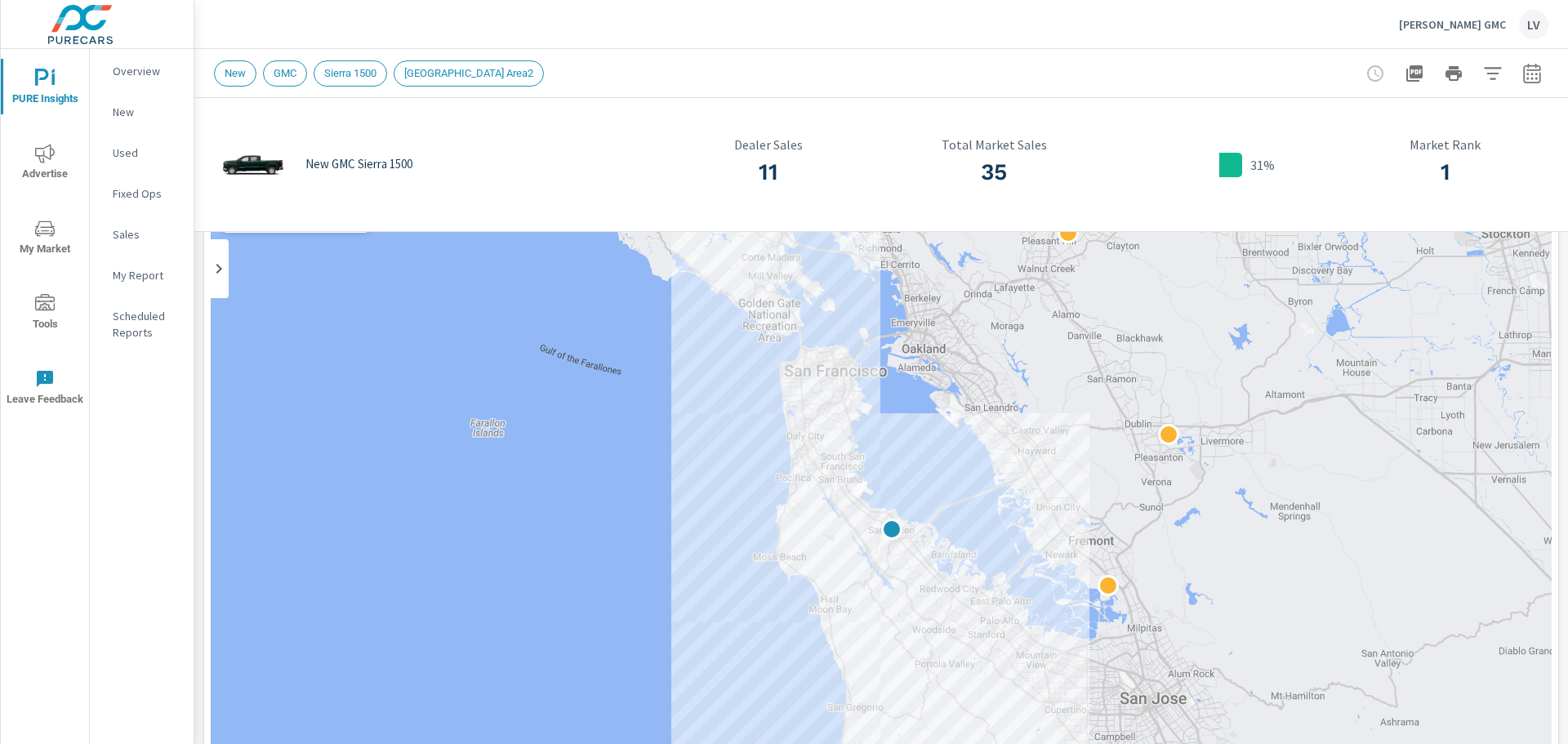
scroll to position [245, 0]
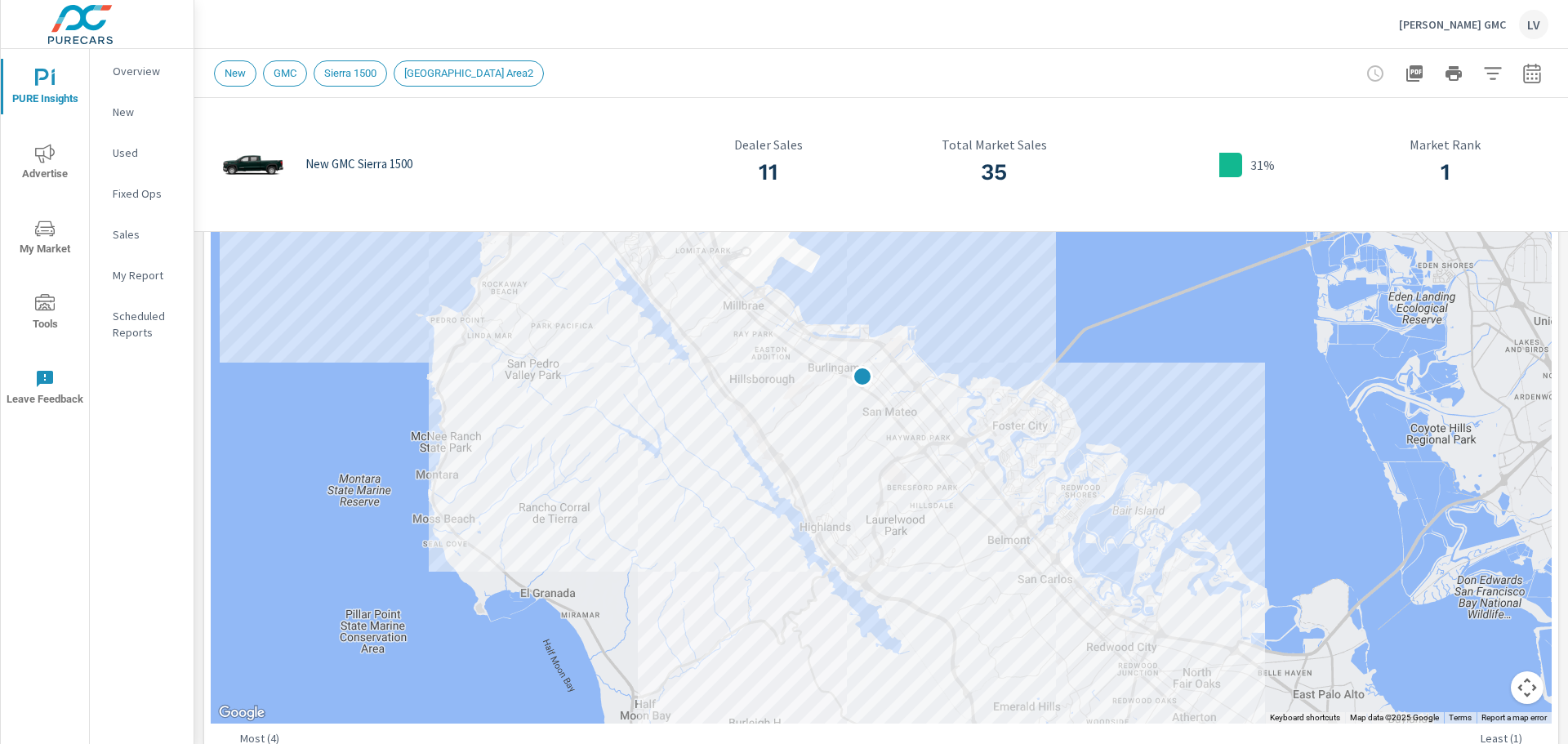
drag, startPoint x: 1035, startPoint y: 349, endPoint x: 1023, endPoint y: 470, distance: 121.6
click at [1023, 470] on div at bounding box center [881, 391] width 1341 height 663
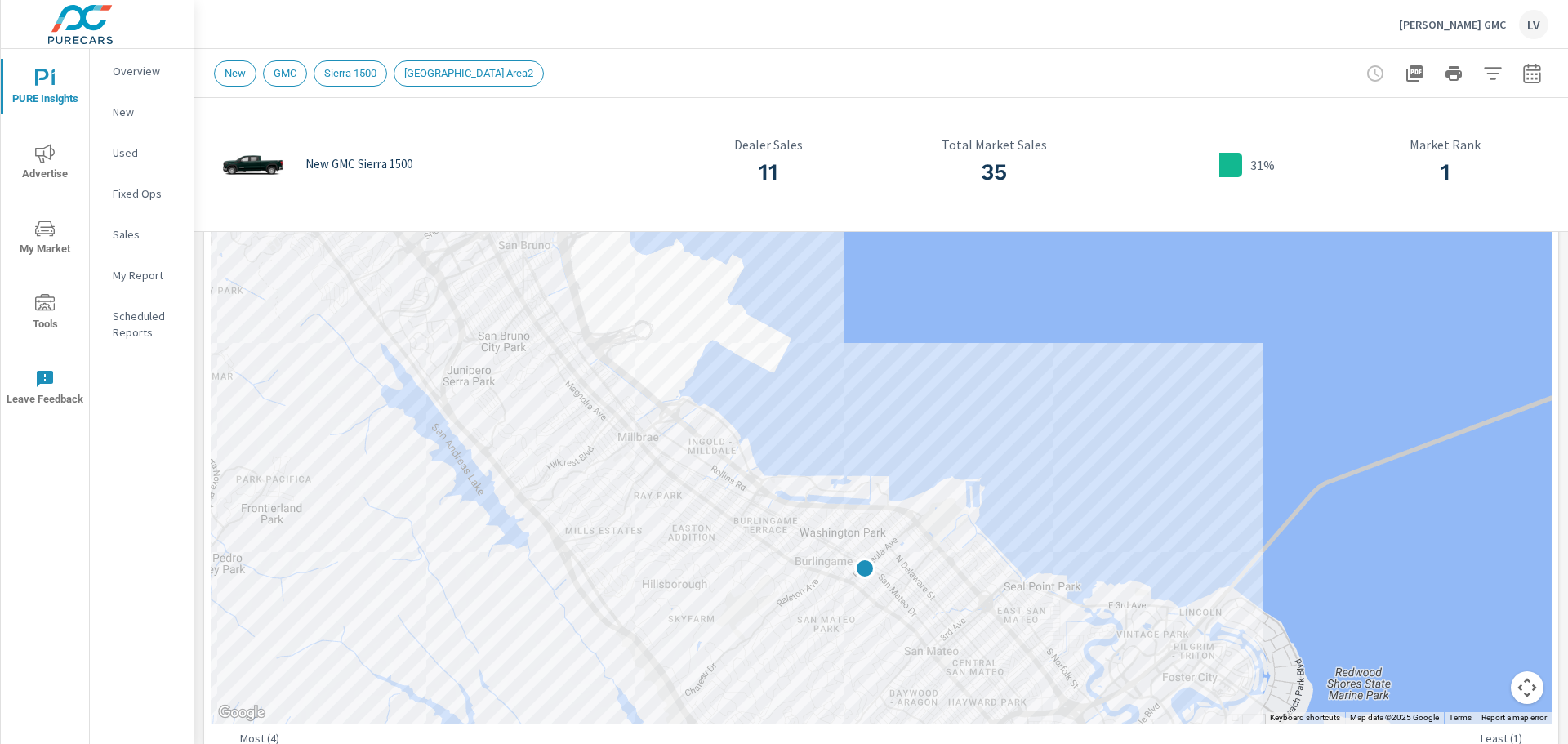
drag, startPoint x: 819, startPoint y: 357, endPoint x: 979, endPoint y: 445, distance: 182.6
click at [979, 445] on div at bounding box center [881, 391] width 1341 height 663
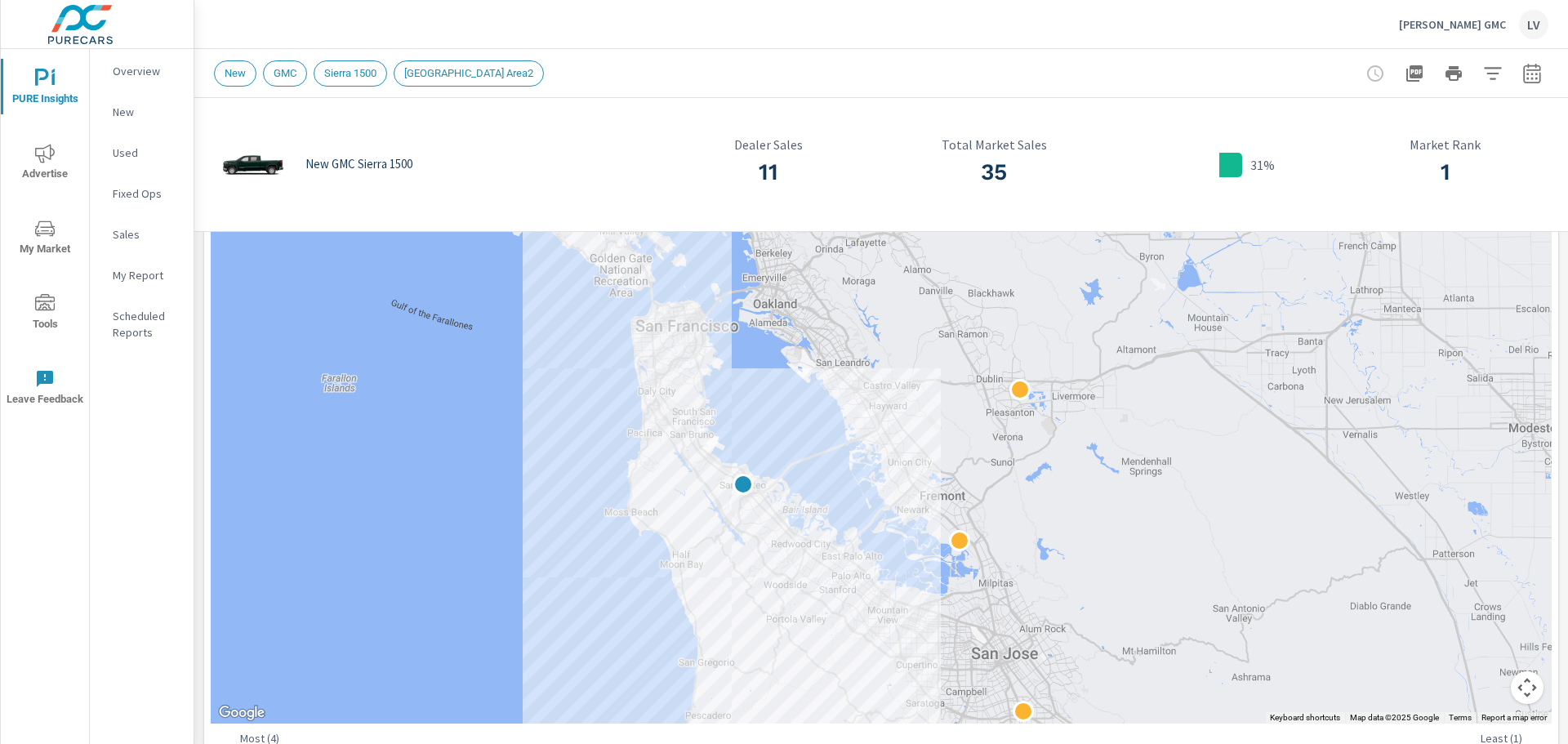
drag, startPoint x: 760, startPoint y: 507, endPoint x: 871, endPoint y: 583, distance: 134.5
click at [871, 583] on div at bounding box center [881, 391] width 1341 height 663
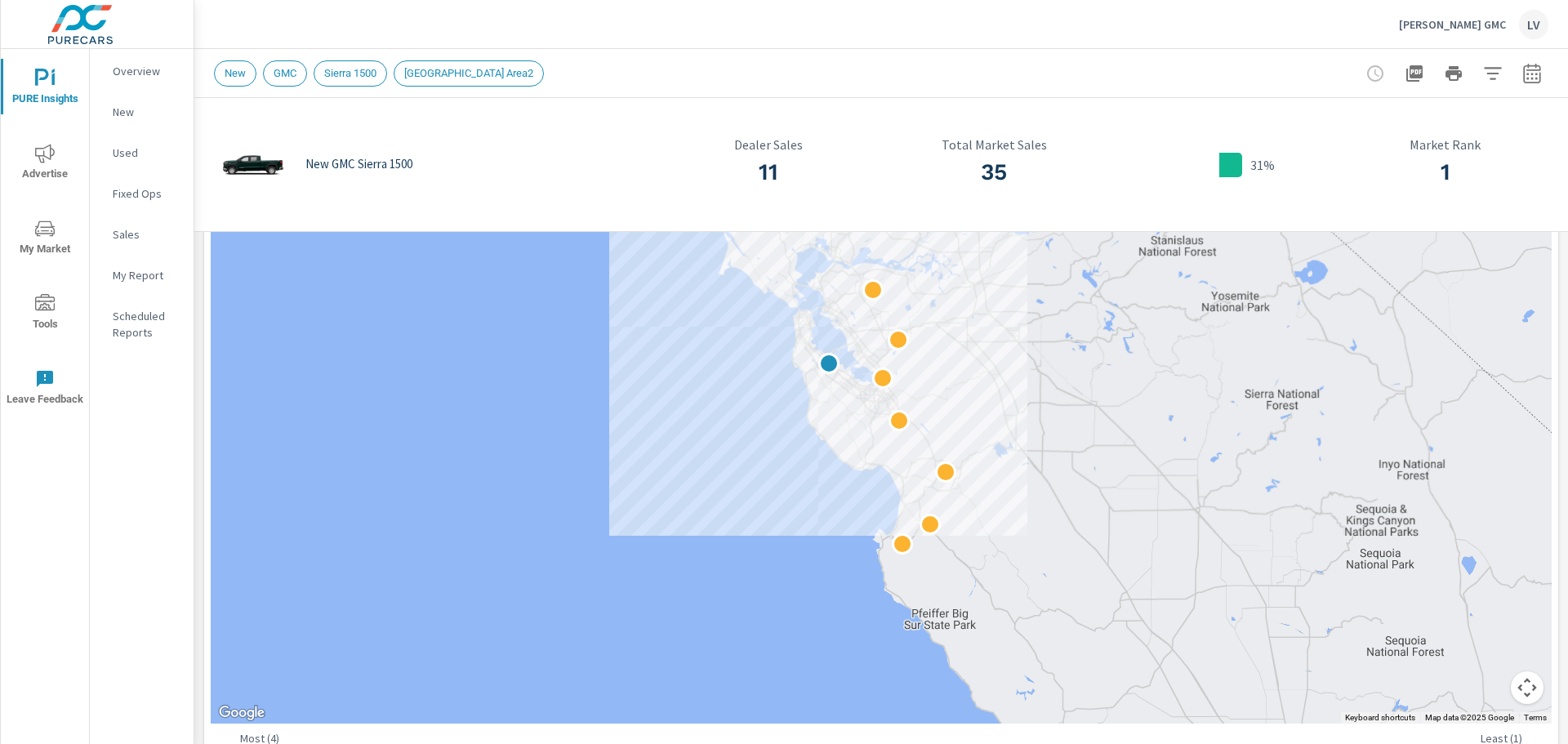
drag, startPoint x: 980, startPoint y: 621, endPoint x: 960, endPoint y: 377, distance: 244.8
